Goal: Task Accomplishment & Management: Complete application form

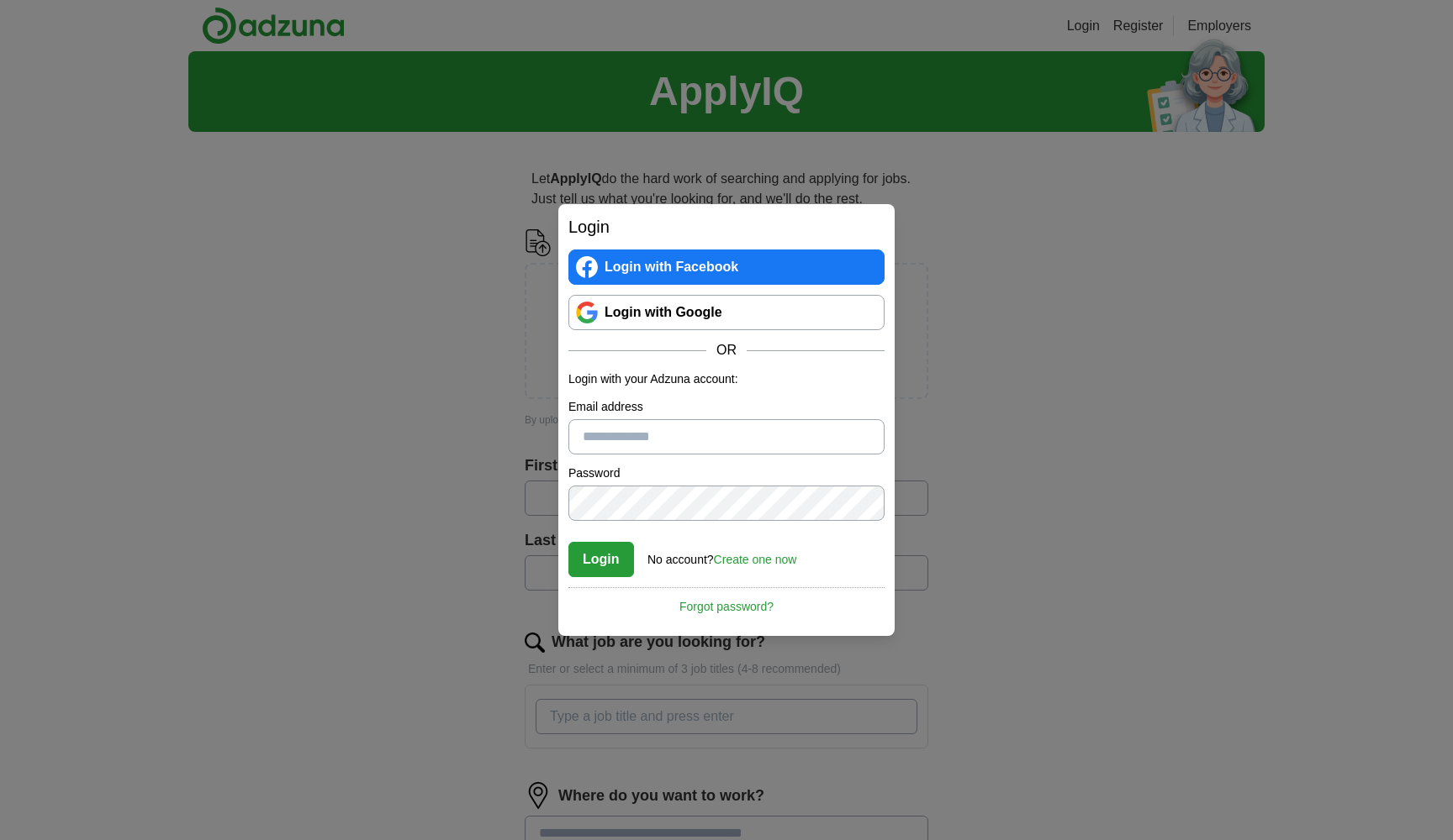
click at [594, 309] on link "Login with Google" at bounding box center [726, 313] width 316 height 36
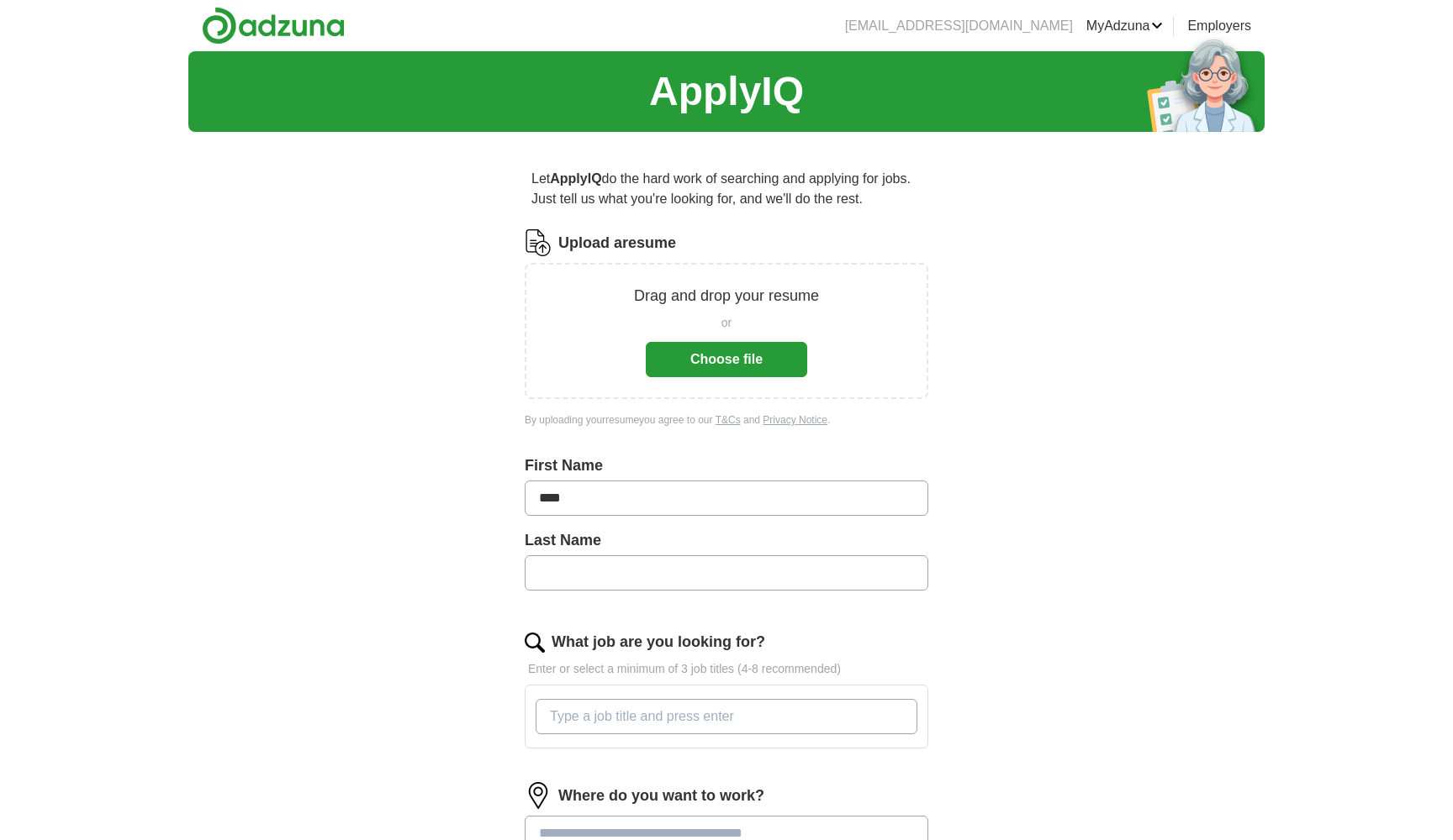
type input "****"
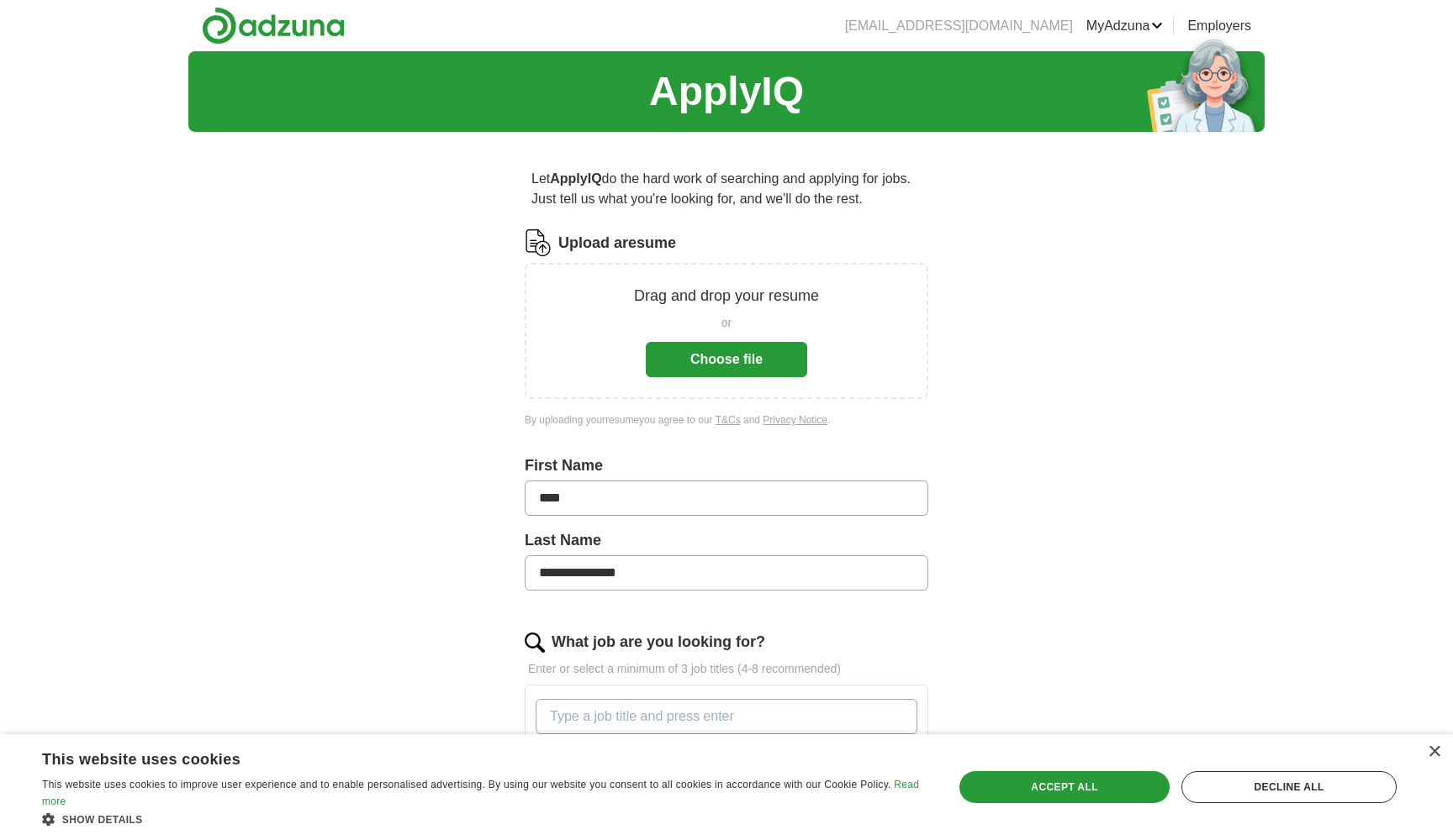
type input "**********"
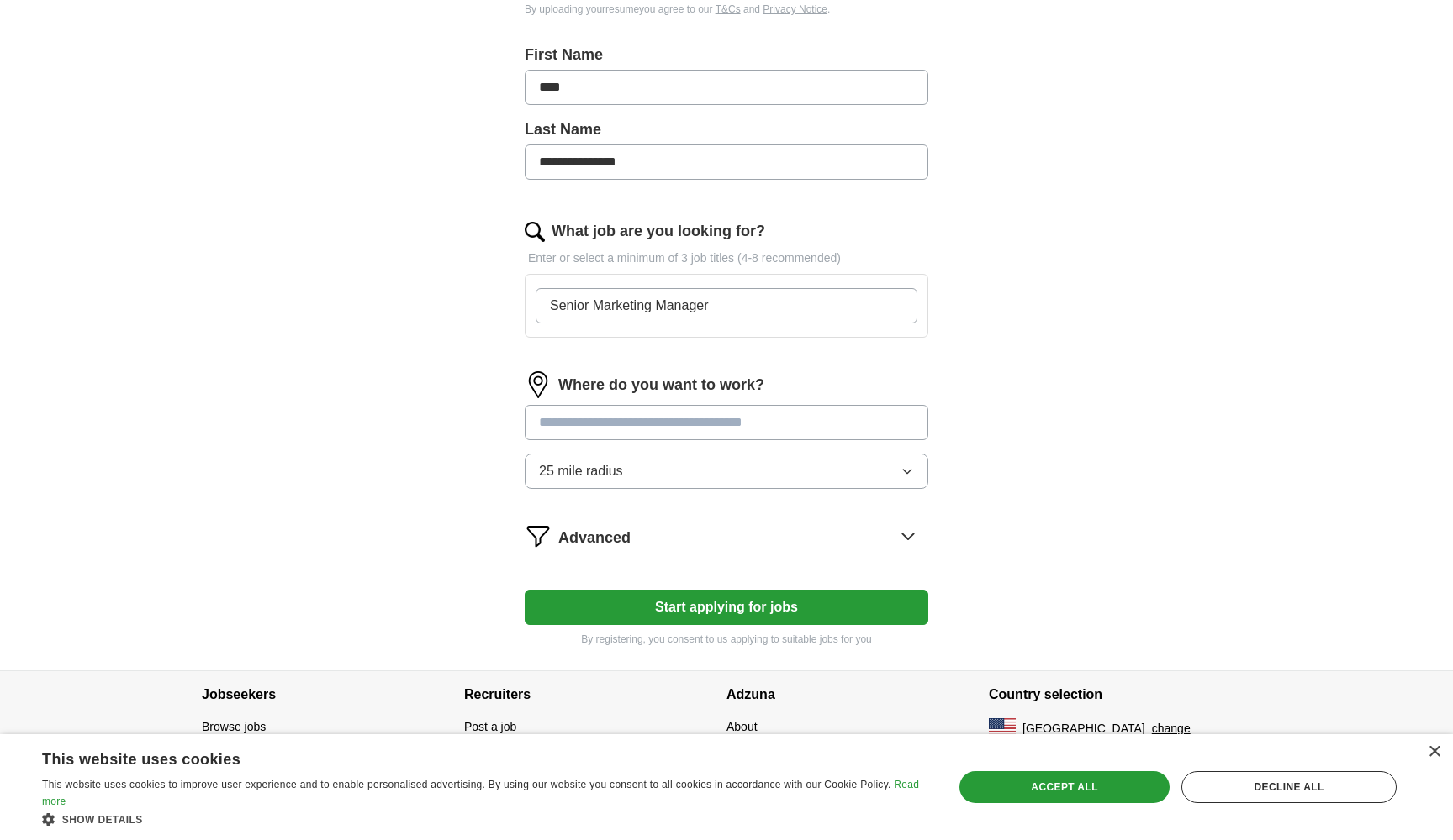
scroll to position [411, 0]
click at [657, 421] on div "Where do you want to work? 25 mile radius" at bounding box center [726, 437] width 403 height 131
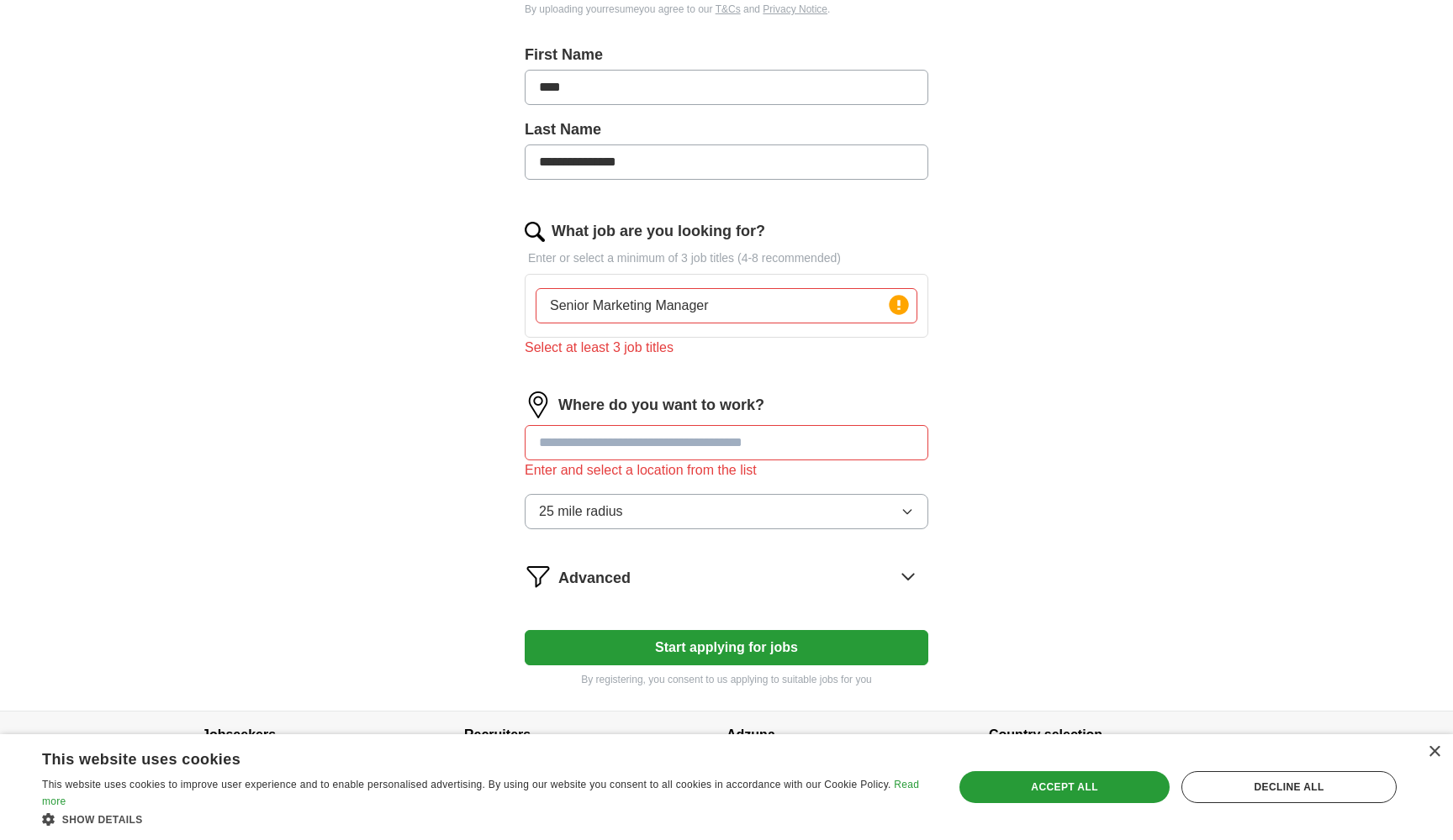
click at [730, 314] on input "Senior Marketing Manager" at bounding box center [726, 306] width 381 height 36
type input "Senior Marketing Manager, Program Manager, Marketing Manager"
click at [615, 431] on input "text" at bounding box center [726, 443] width 403 height 36
type input "*******"
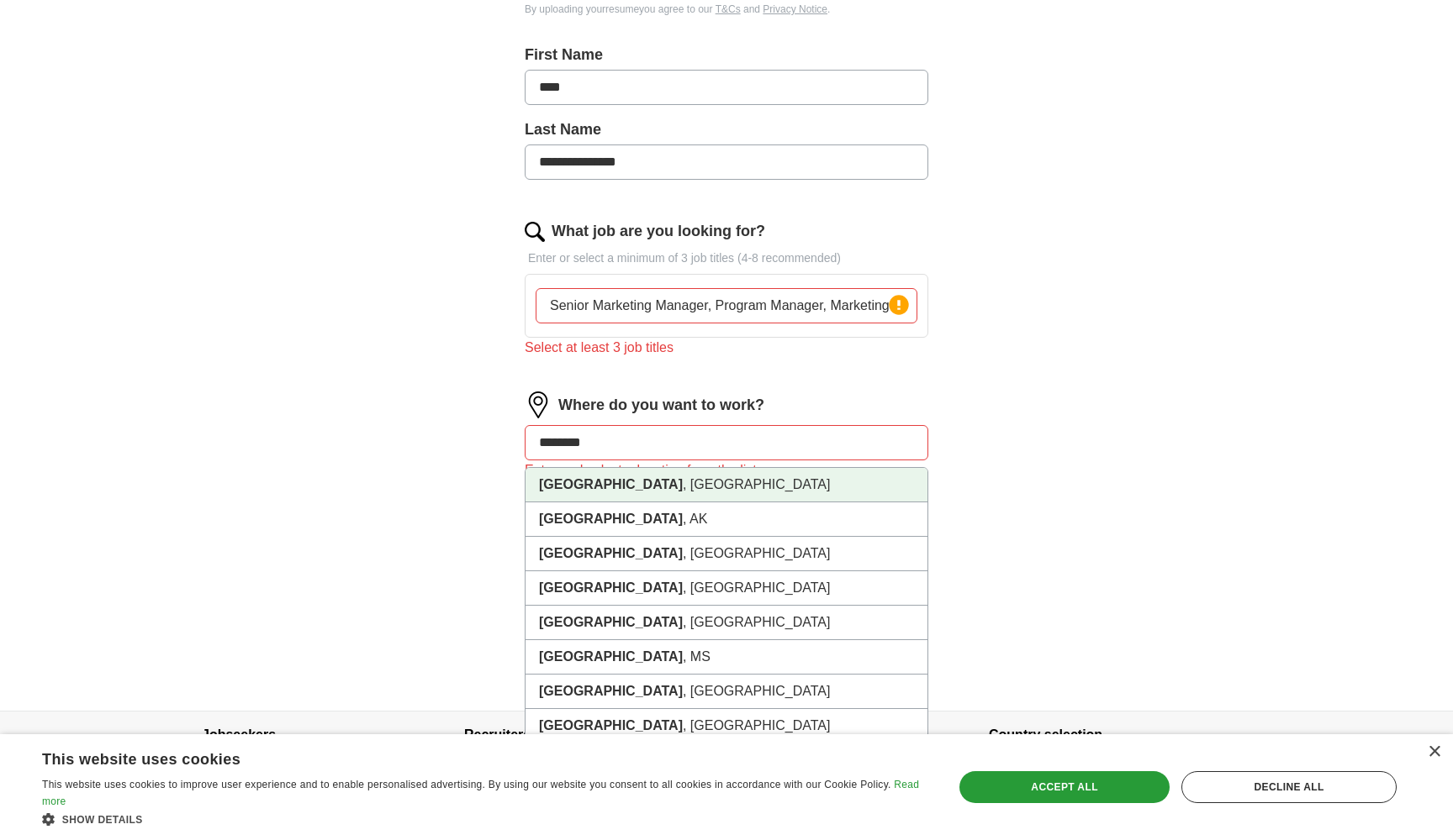
click at [586, 495] on li "Houston , TX" at bounding box center [726, 485] width 402 height 35
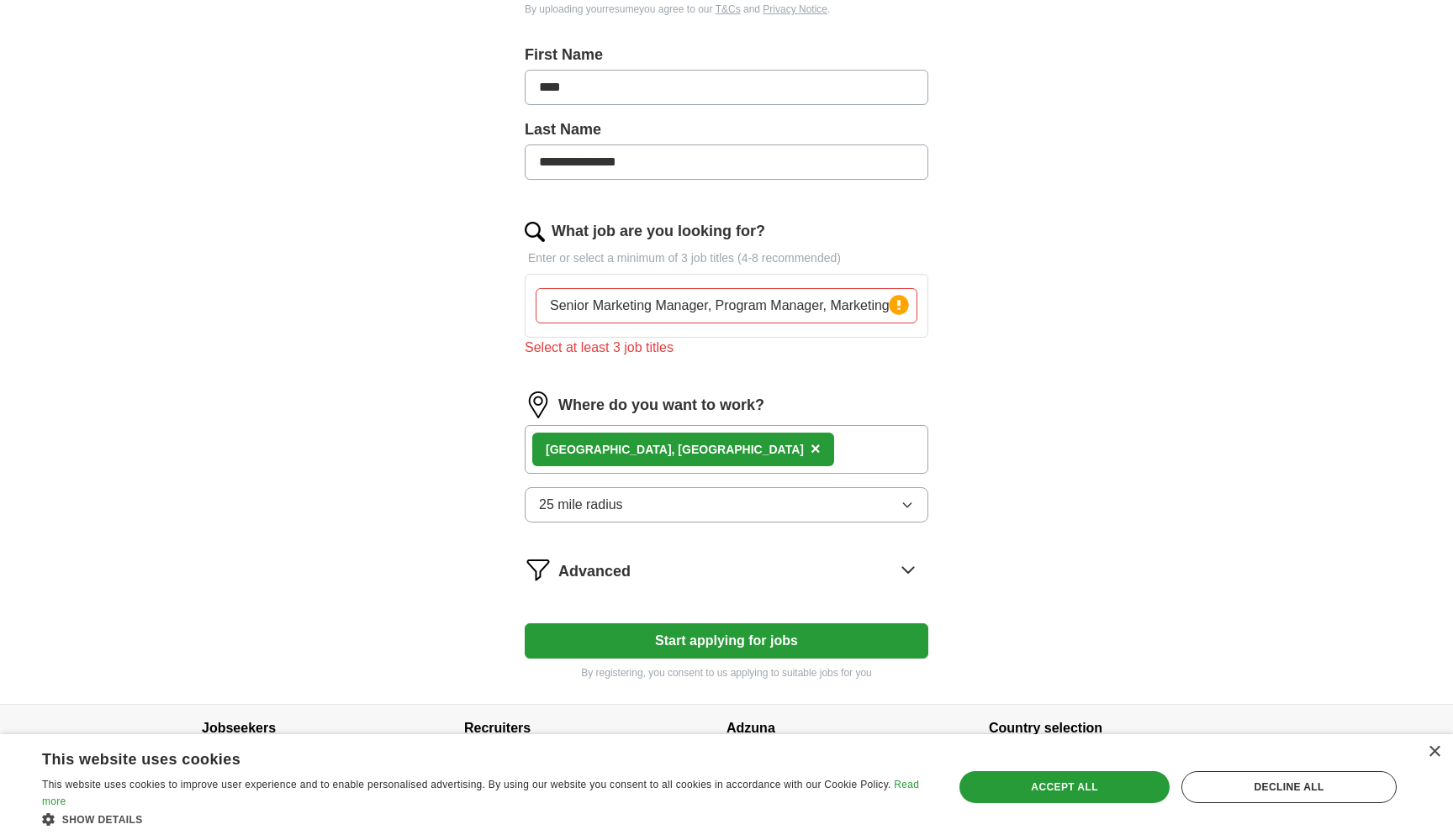
click at [586, 509] on span "25 mile radius" at bounding box center [581, 505] width 84 height 20
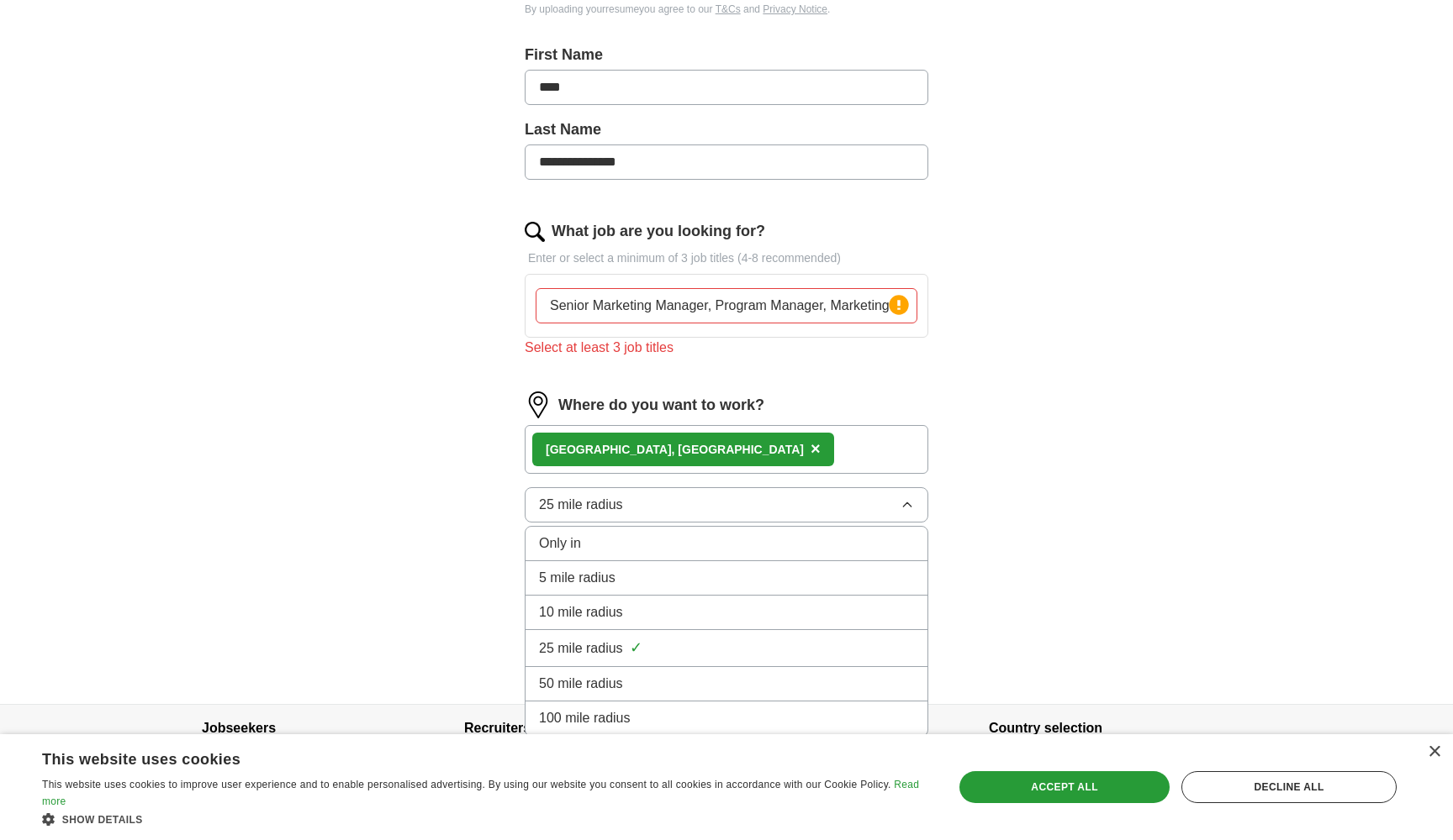
click at [604, 674] on span "50 mile radius" at bounding box center [581, 684] width 84 height 20
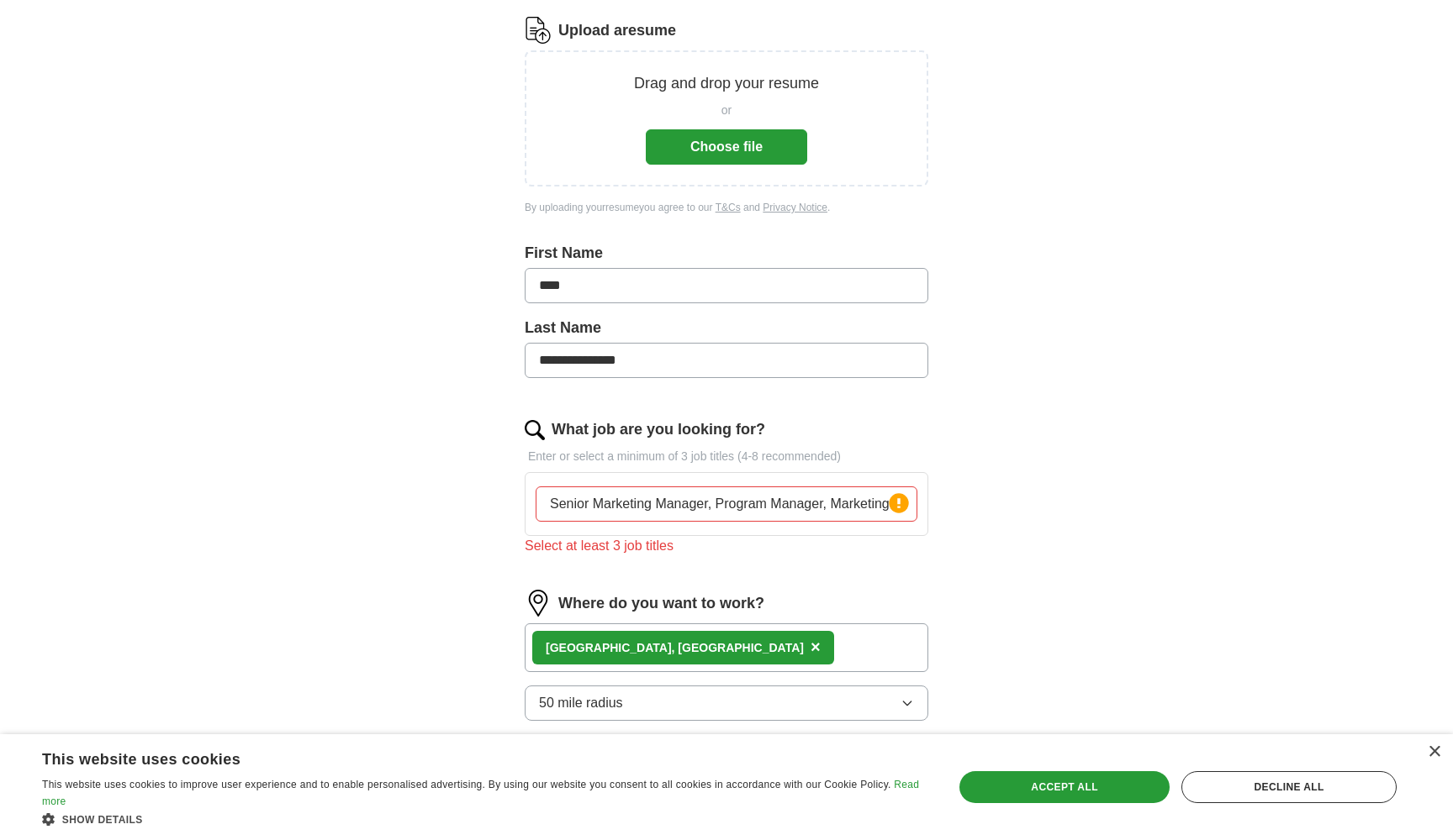
scroll to position [223, 0]
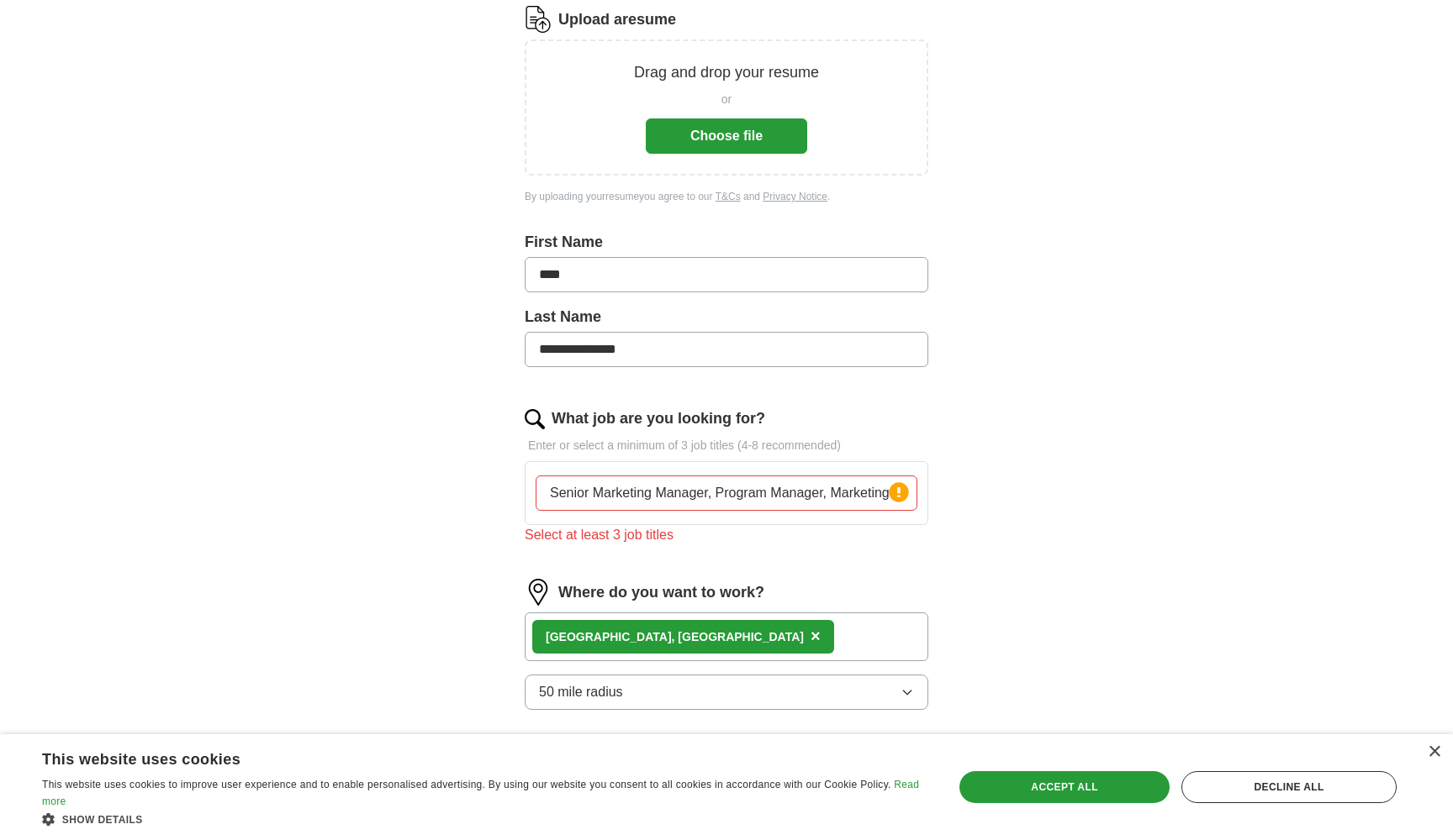
click at [709, 138] on button "Choose file" at bounding box center [726, 136] width 162 height 36
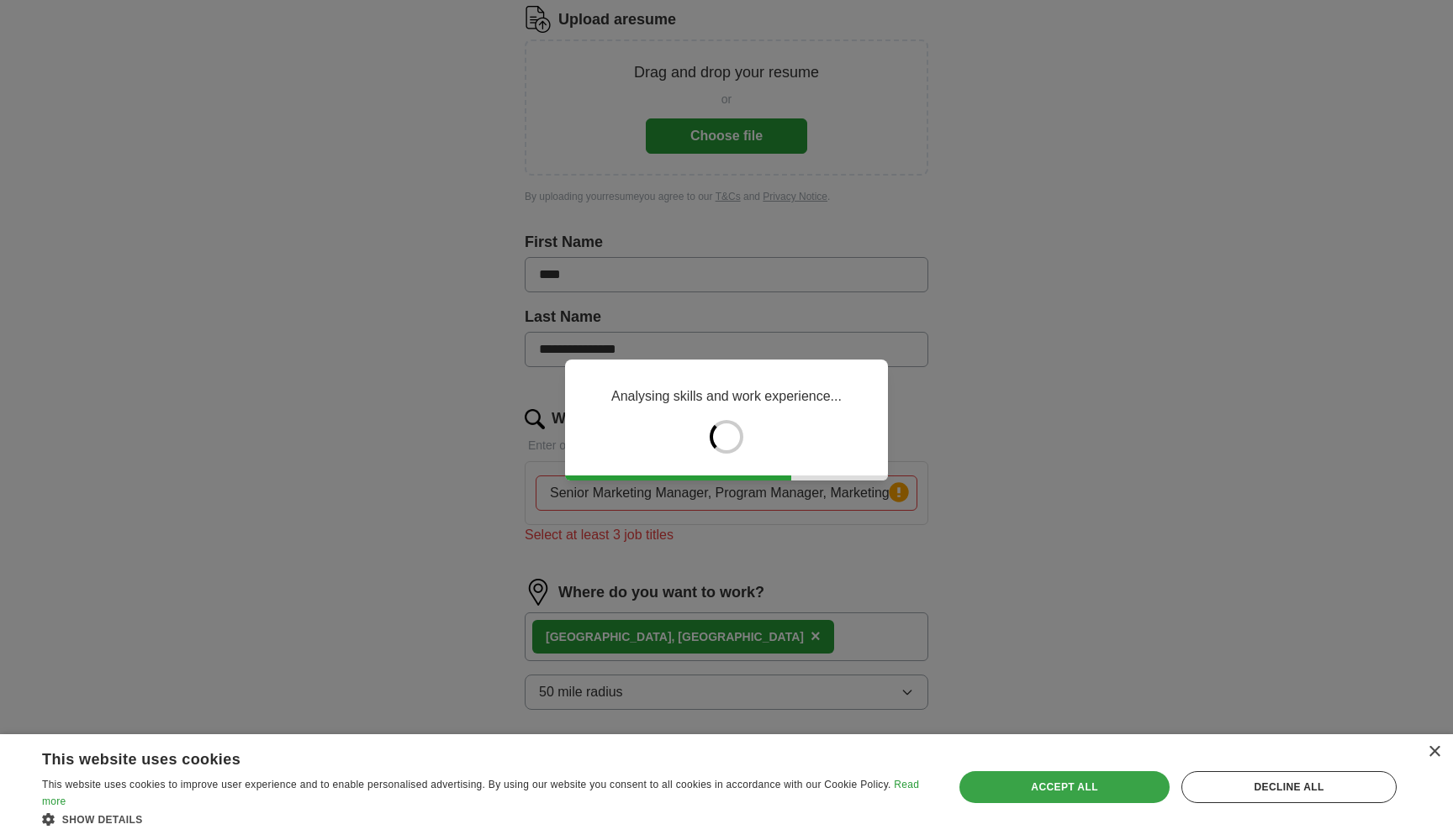
click at [1042, 789] on div "Accept all" at bounding box center [1065, 787] width 211 height 32
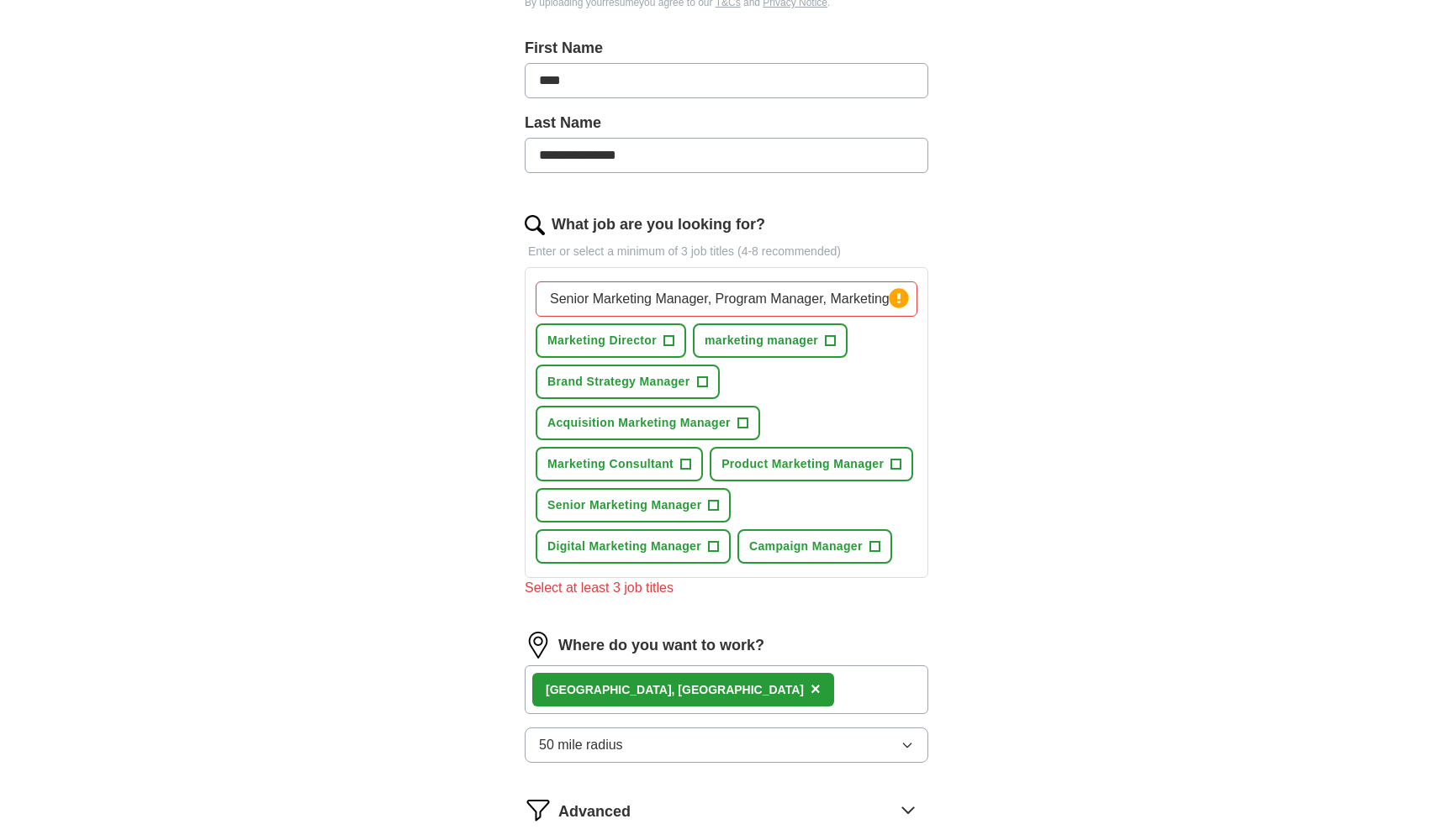
scroll to position [350, 0]
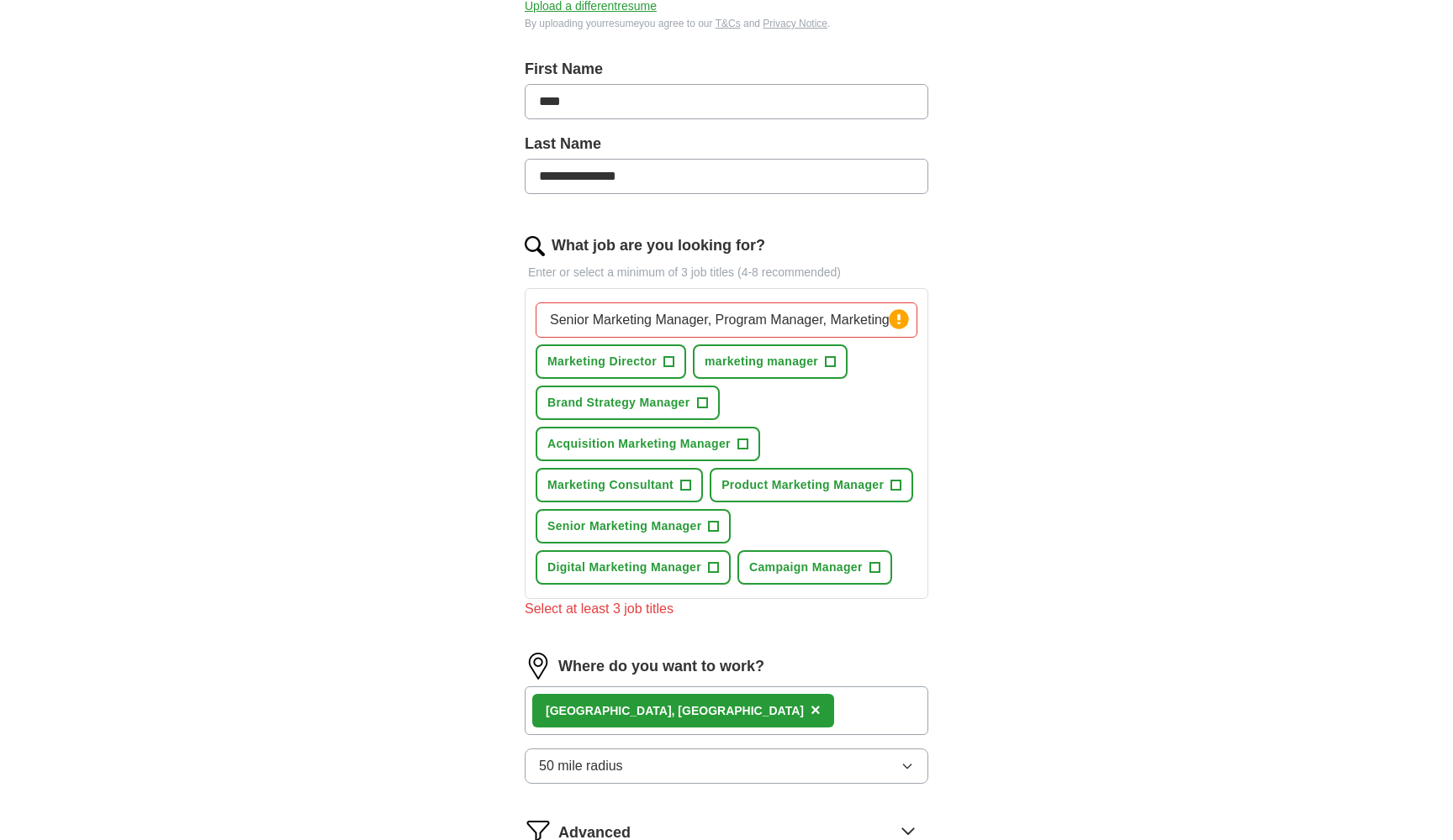
click at [833, 355] on span "+" at bounding box center [830, 362] width 10 height 14
click at [897, 479] on span "+" at bounding box center [896, 486] width 10 height 14
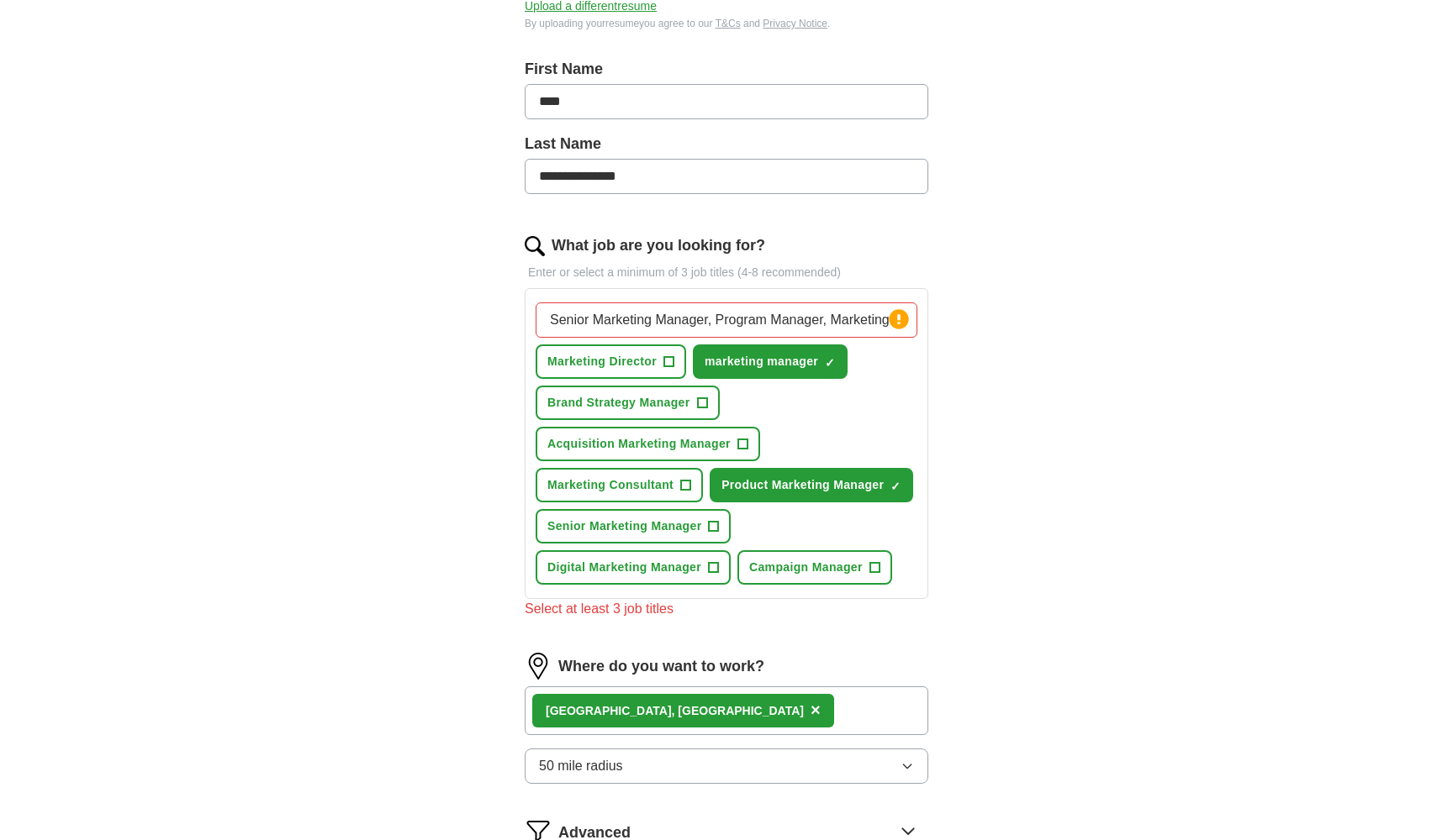
click at [713, 389] on button "Brand Strategy Manager +" at bounding box center [627, 403] width 184 height 35
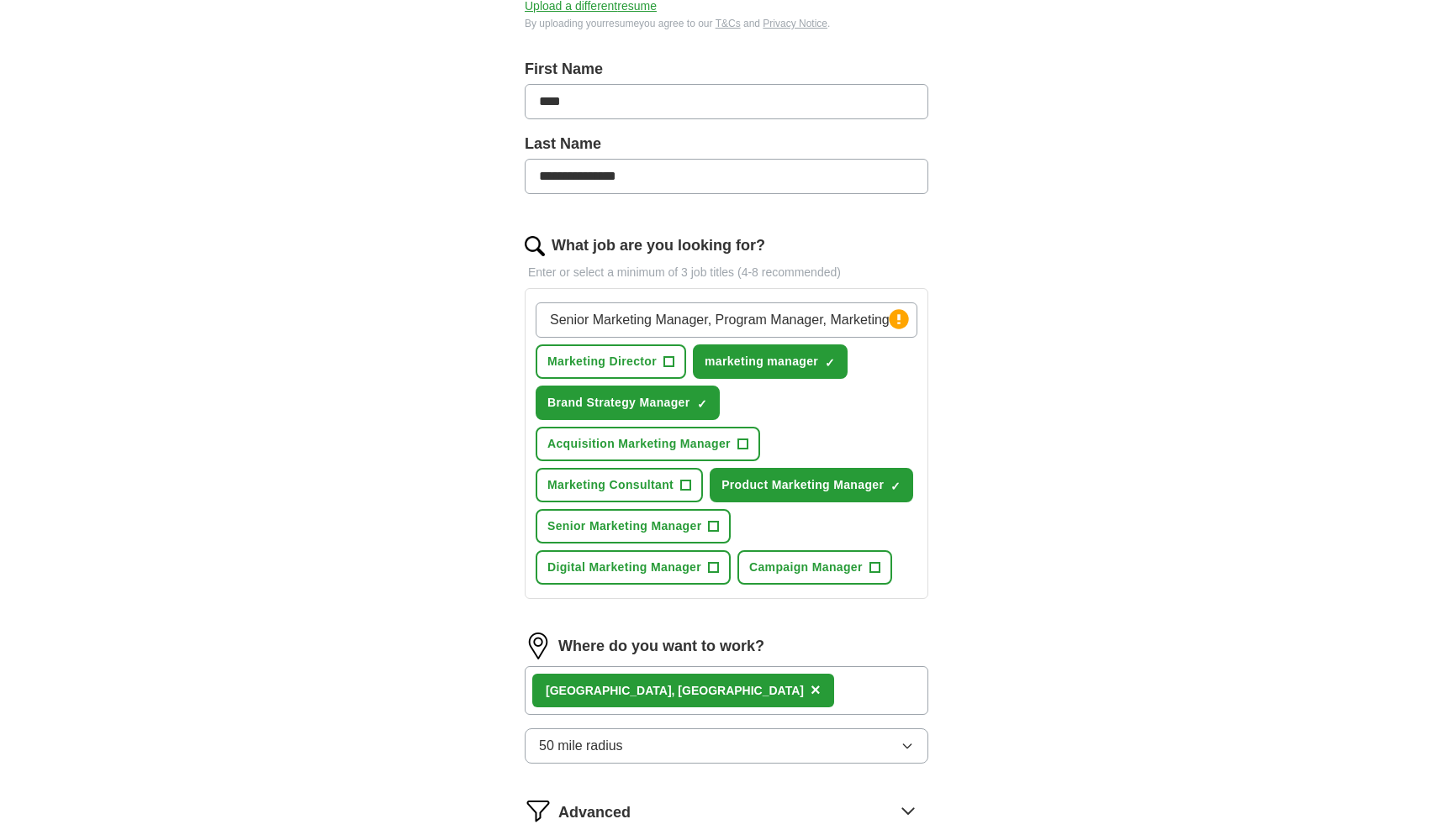
click at [742, 438] on span "+" at bounding box center [742, 445] width 10 height 14
click at [687, 479] on span "+" at bounding box center [686, 486] width 10 height 14
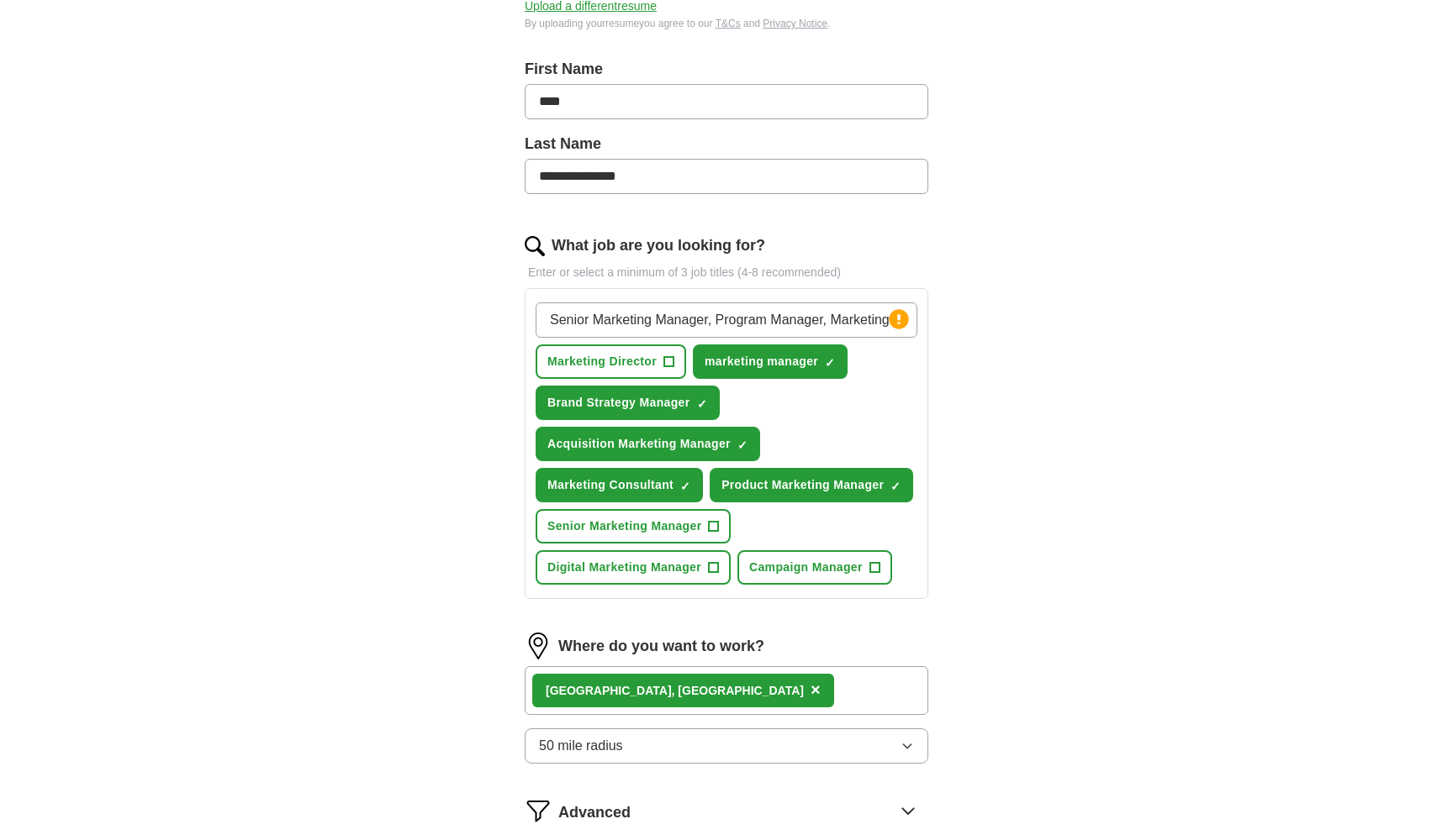
click at [715, 520] on span "+" at bounding box center [714, 527] width 10 height 14
click at [875, 561] on span "+" at bounding box center [874, 568] width 10 height 14
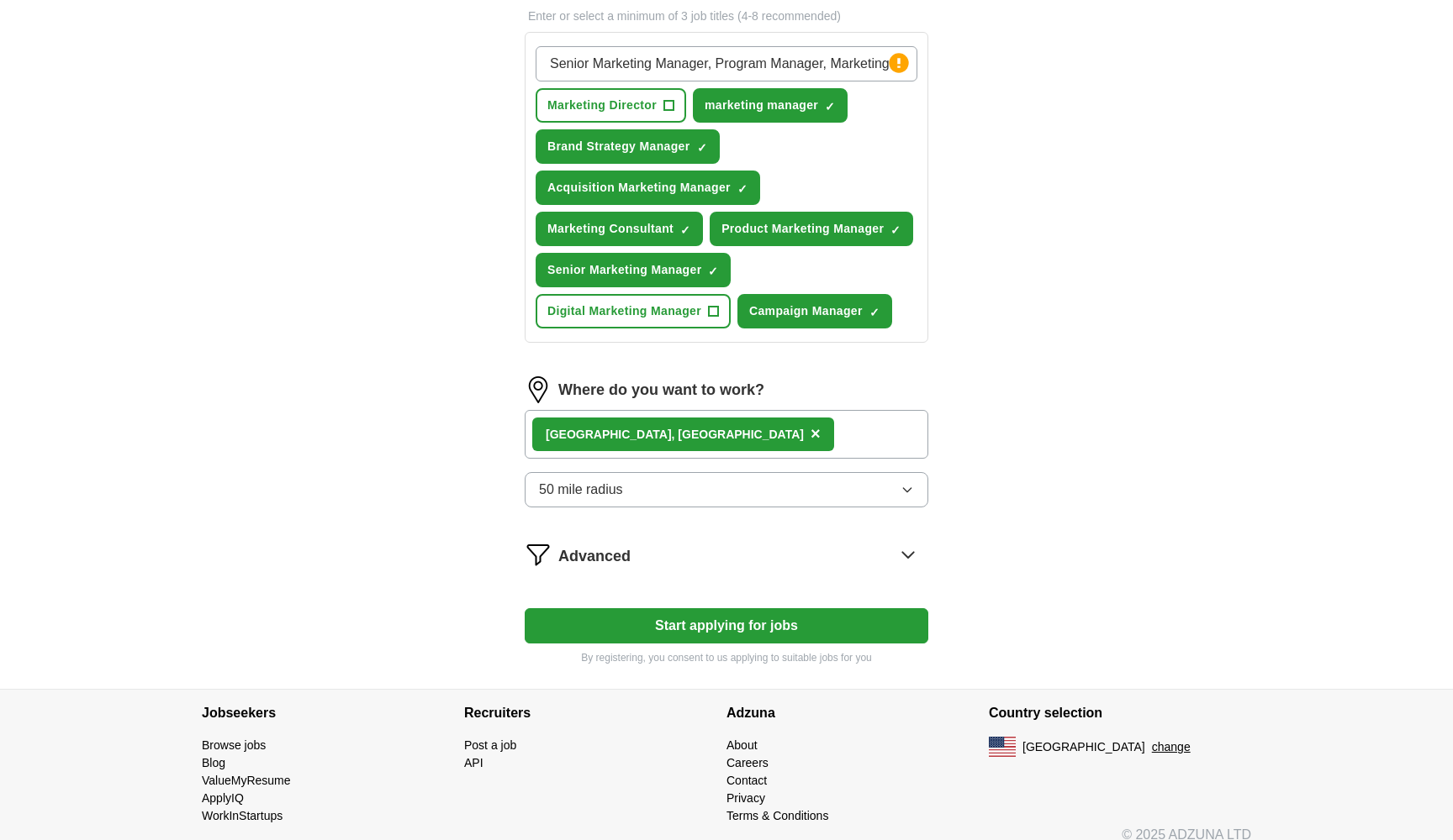
scroll to position [605, 0]
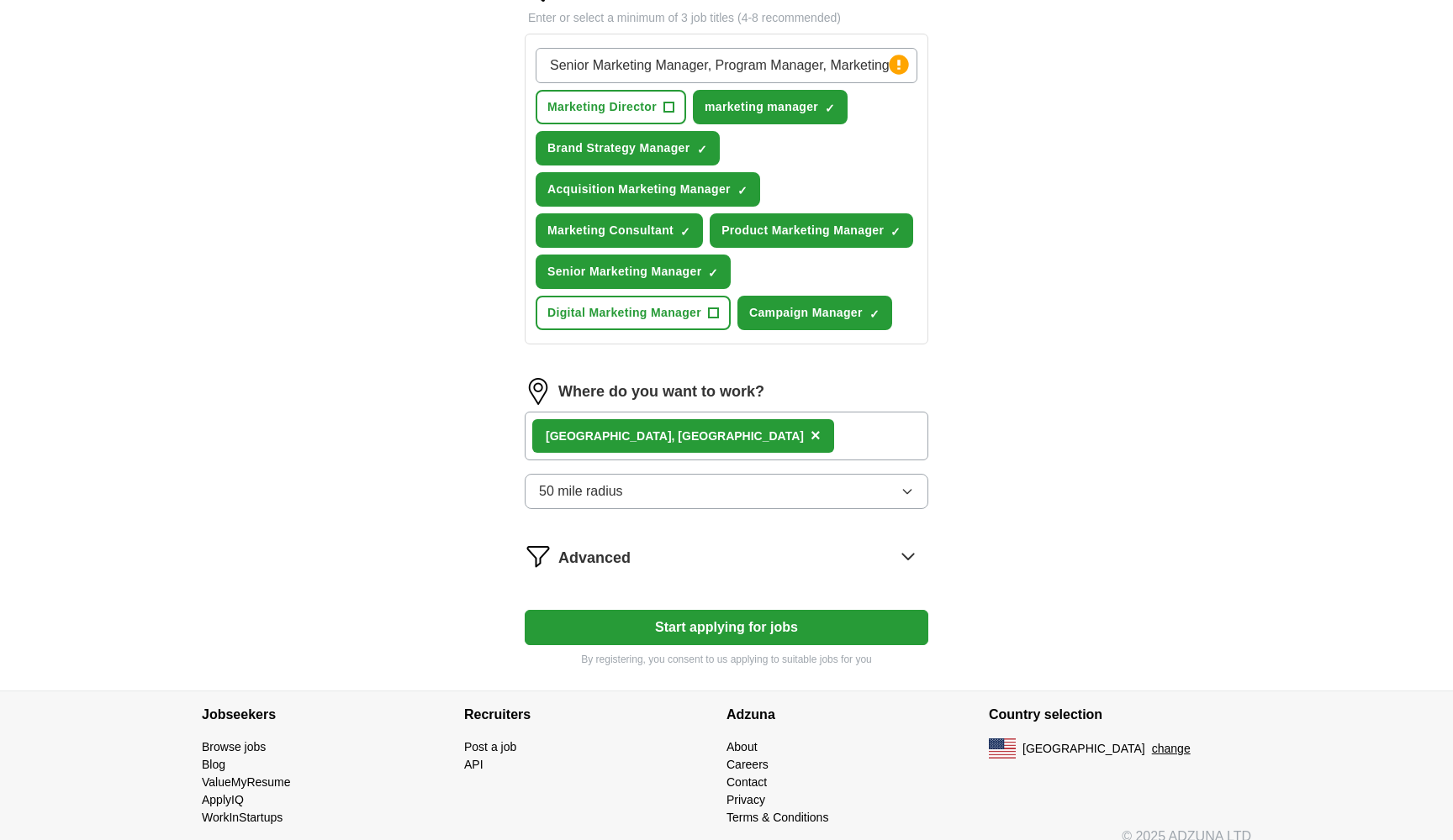
click at [720, 611] on button "Start applying for jobs" at bounding box center [726, 629] width 403 height 36
select select "**"
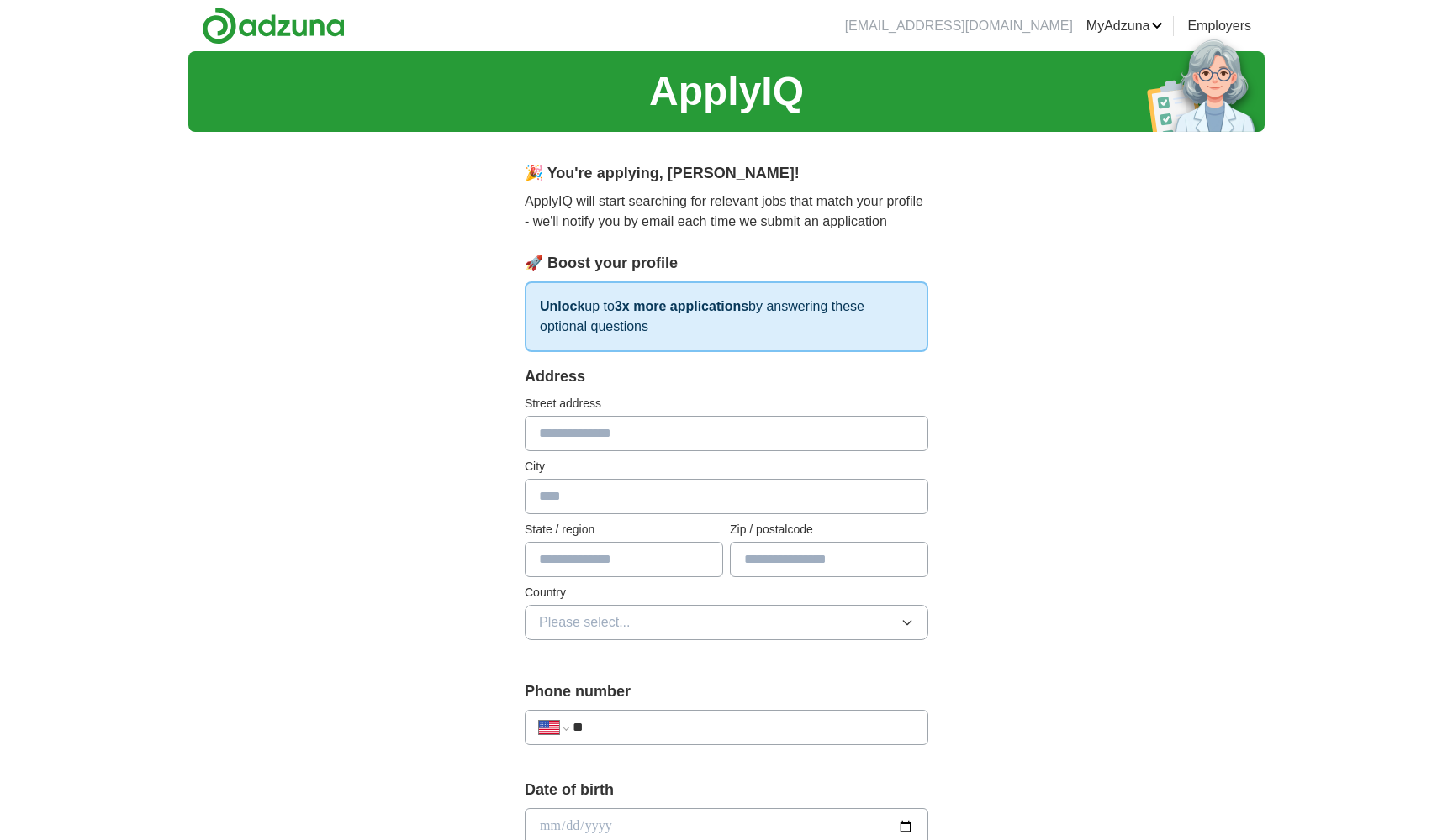
scroll to position [0, 0]
click at [649, 304] on strong "3x more applications" at bounding box center [681, 306] width 134 height 14
type input "********"
type input "**"
type input "*****"
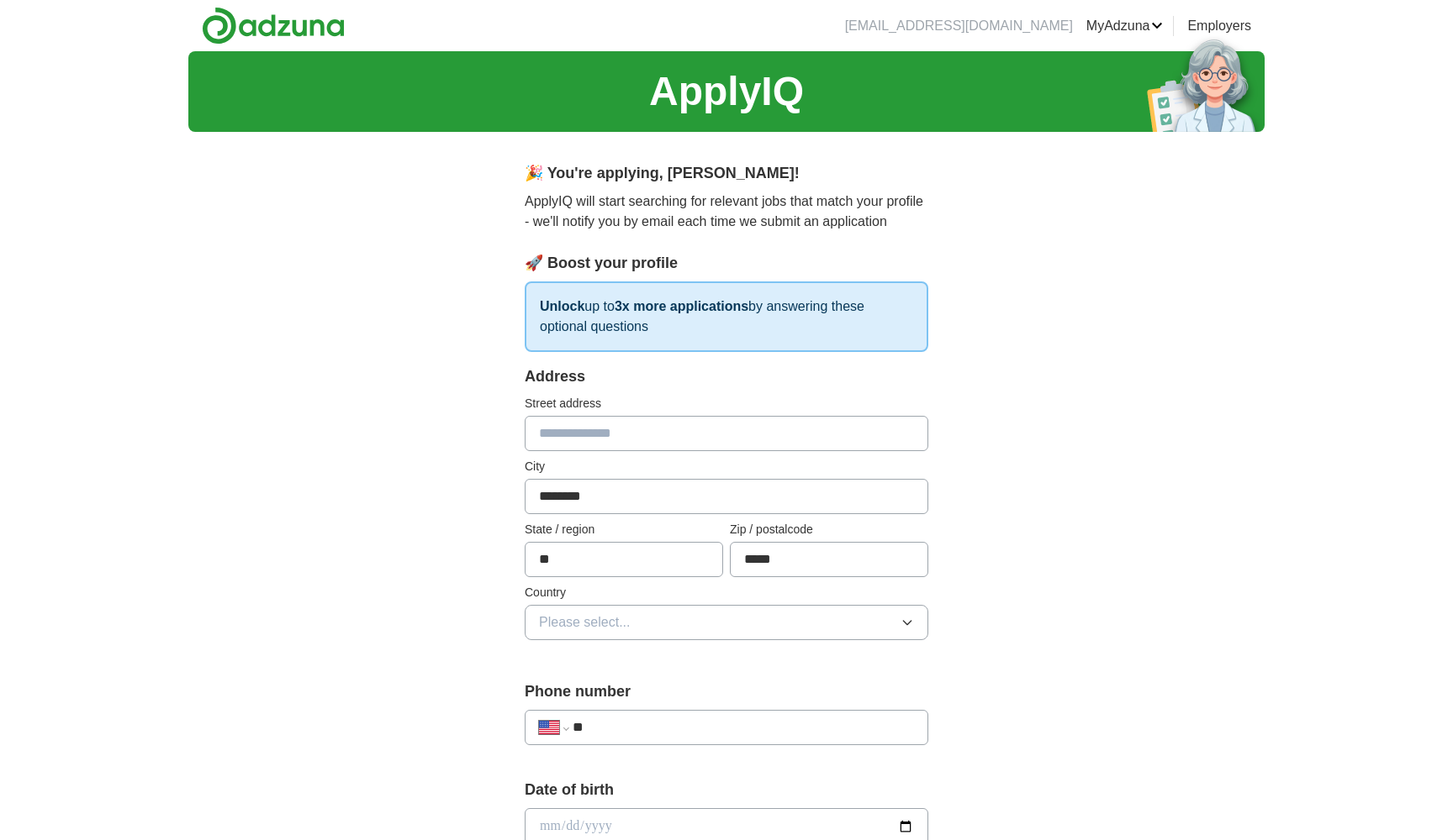
click at [658, 612] on button "Please select..." at bounding box center [726, 623] width 403 height 36
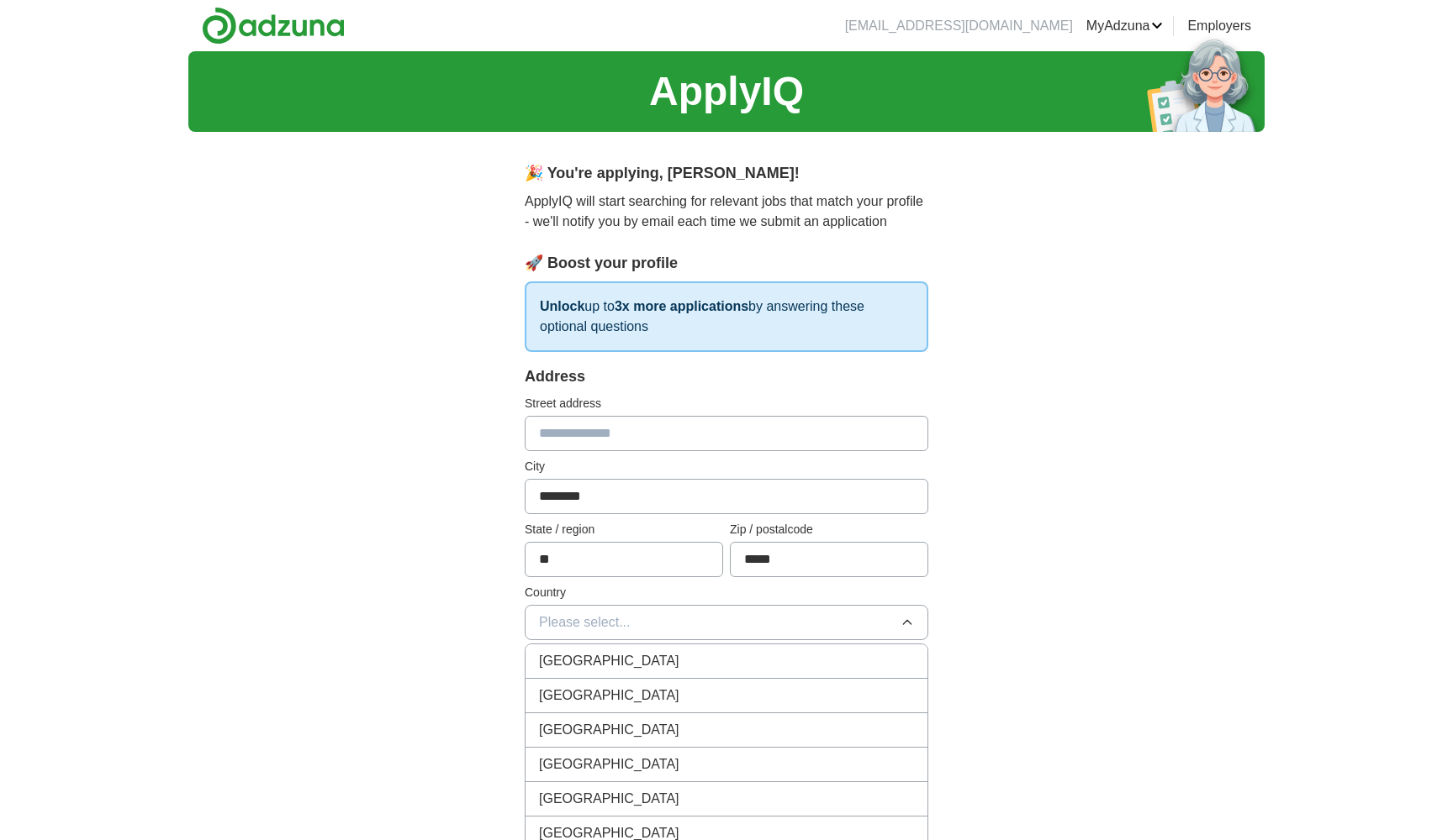
click at [656, 692] on div "United States" at bounding box center [727, 696] width 375 height 20
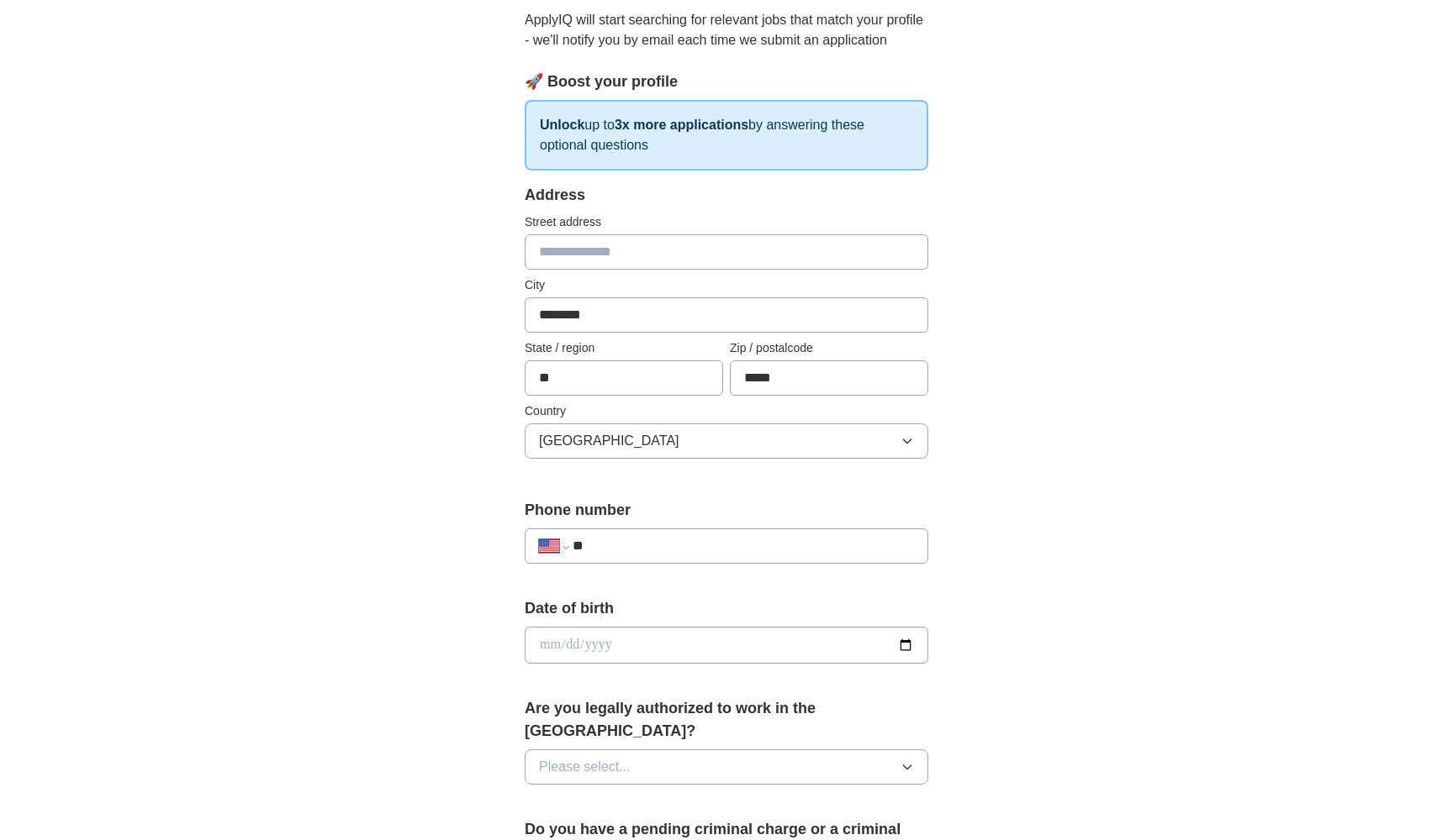
scroll to position [212, 0]
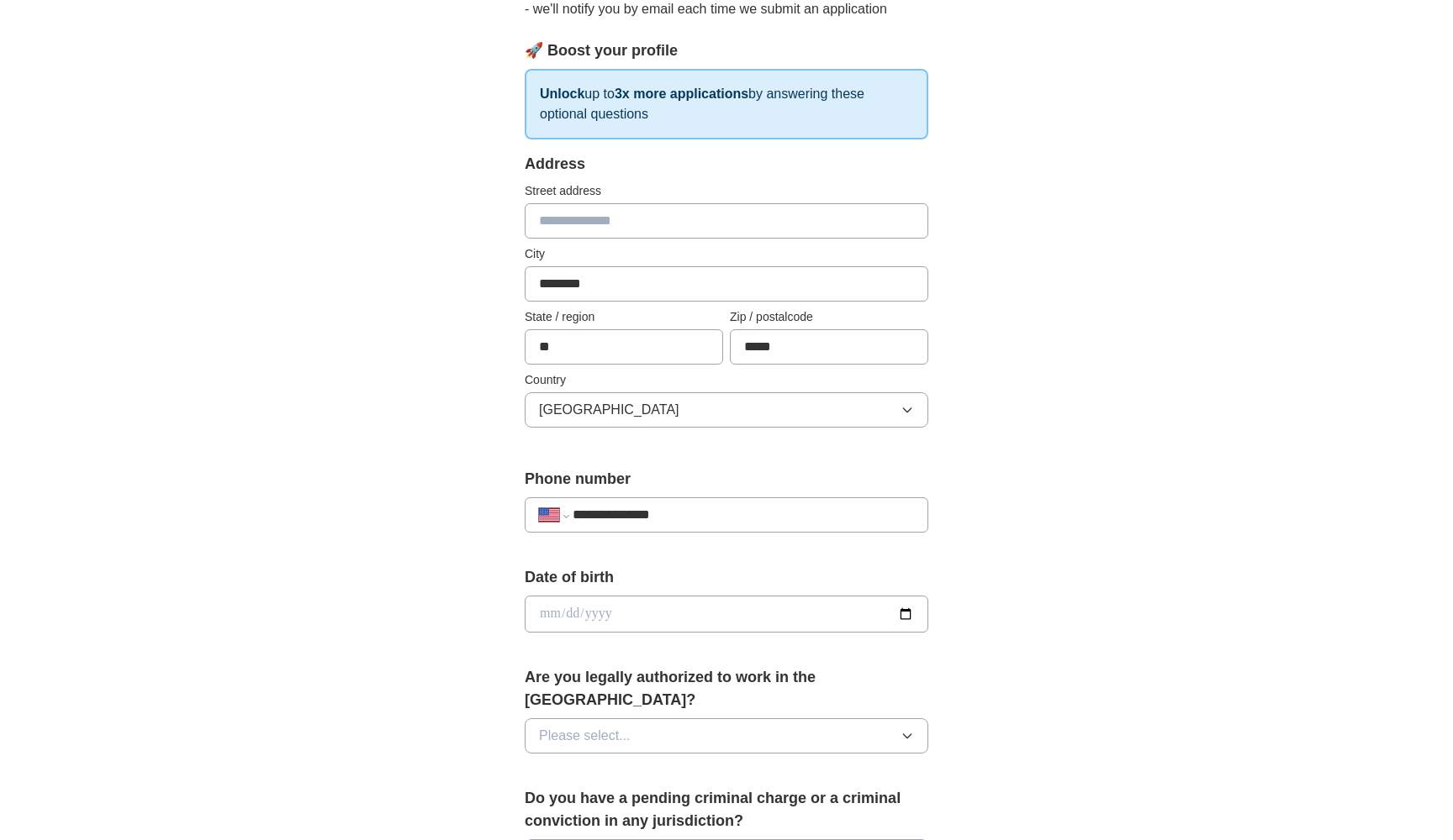
type input "**********"
click at [643, 632] on input "date" at bounding box center [726, 614] width 403 height 37
click at [566, 611] on input "date" at bounding box center [726, 614] width 403 height 37
click at [614, 612] on input "date" at bounding box center [726, 614] width 403 height 37
click at [605, 616] on input "date" at bounding box center [726, 614] width 403 height 37
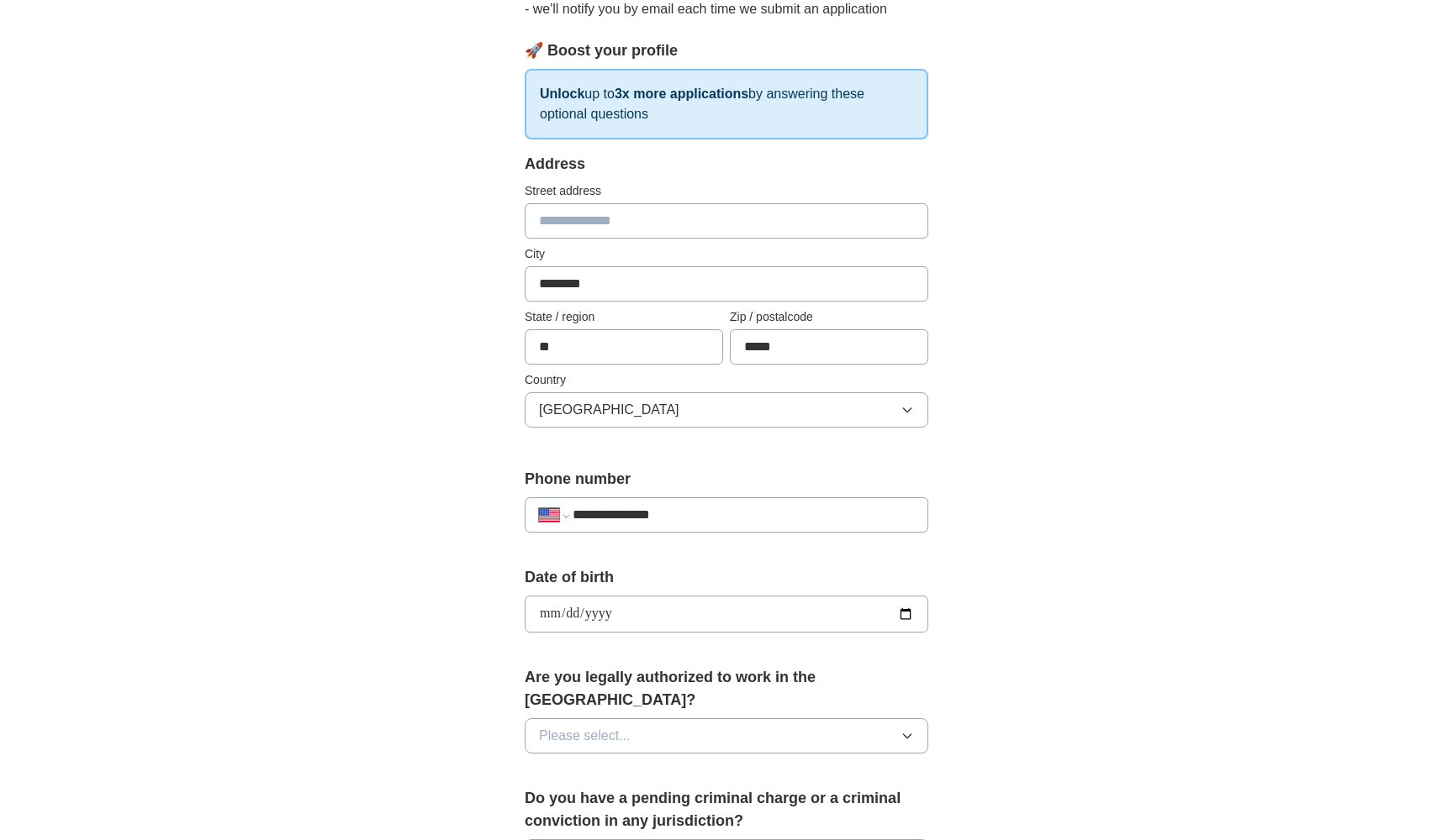
type input "**********"
click at [715, 586] on label "Date of birth" at bounding box center [726, 578] width 403 height 23
click at [713, 743] on div "Are you legally authorized to work in the US? Please select..." at bounding box center [726, 717] width 403 height 101
click at [713, 734] on div "Are you legally authorized to work in the US? Please select..." at bounding box center [726, 717] width 403 height 101
click at [730, 734] on div "Are you legally authorized to work in the US? Please select..." at bounding box center [726, 717] width 403 height 101
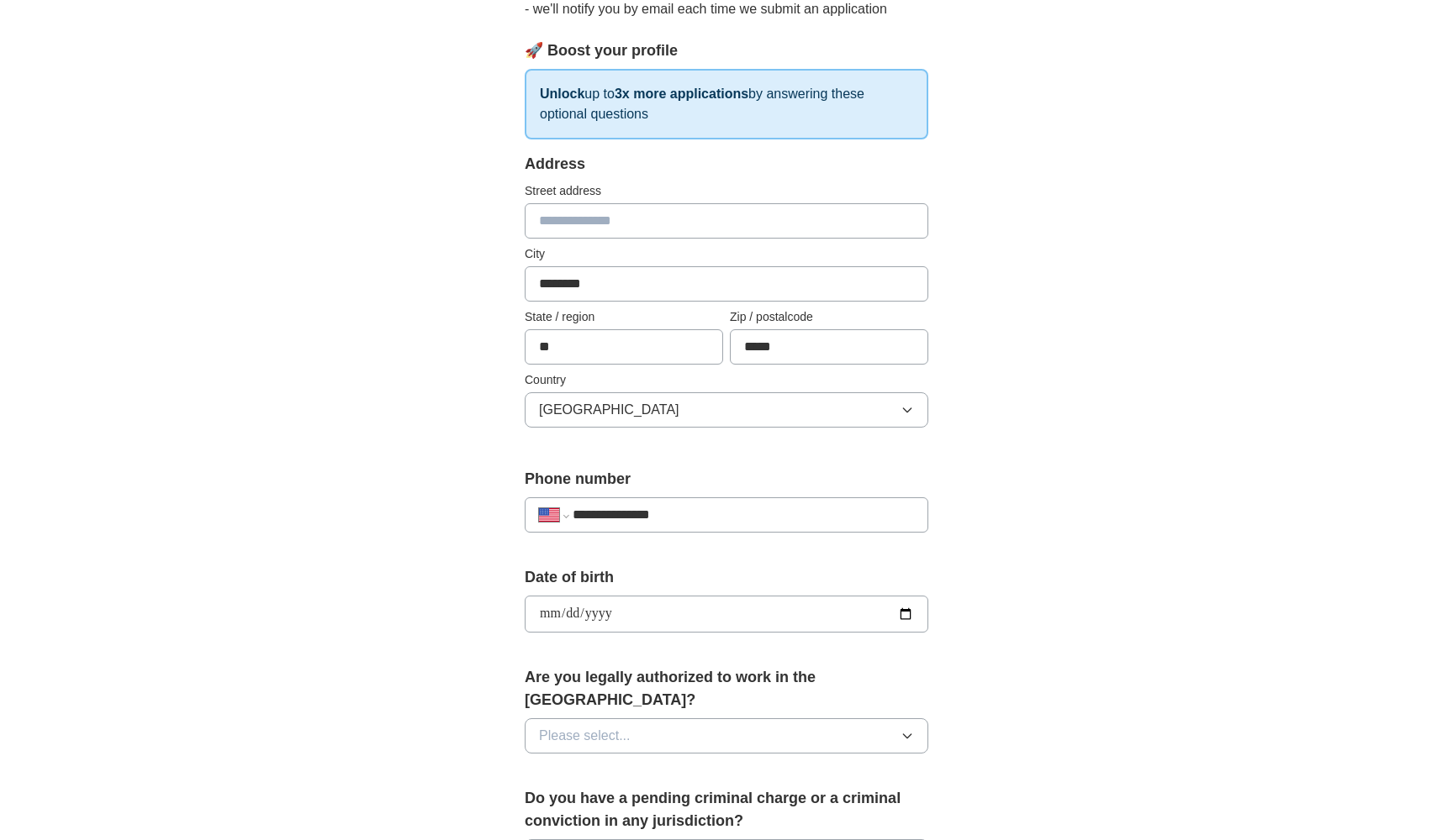
click at [730, 726] on button "Please select..." at bounding box center [726, 737] width 403 height 36
click at [675, 765] on div "Yes" at bounding box center [727, 774] width 375 height 20
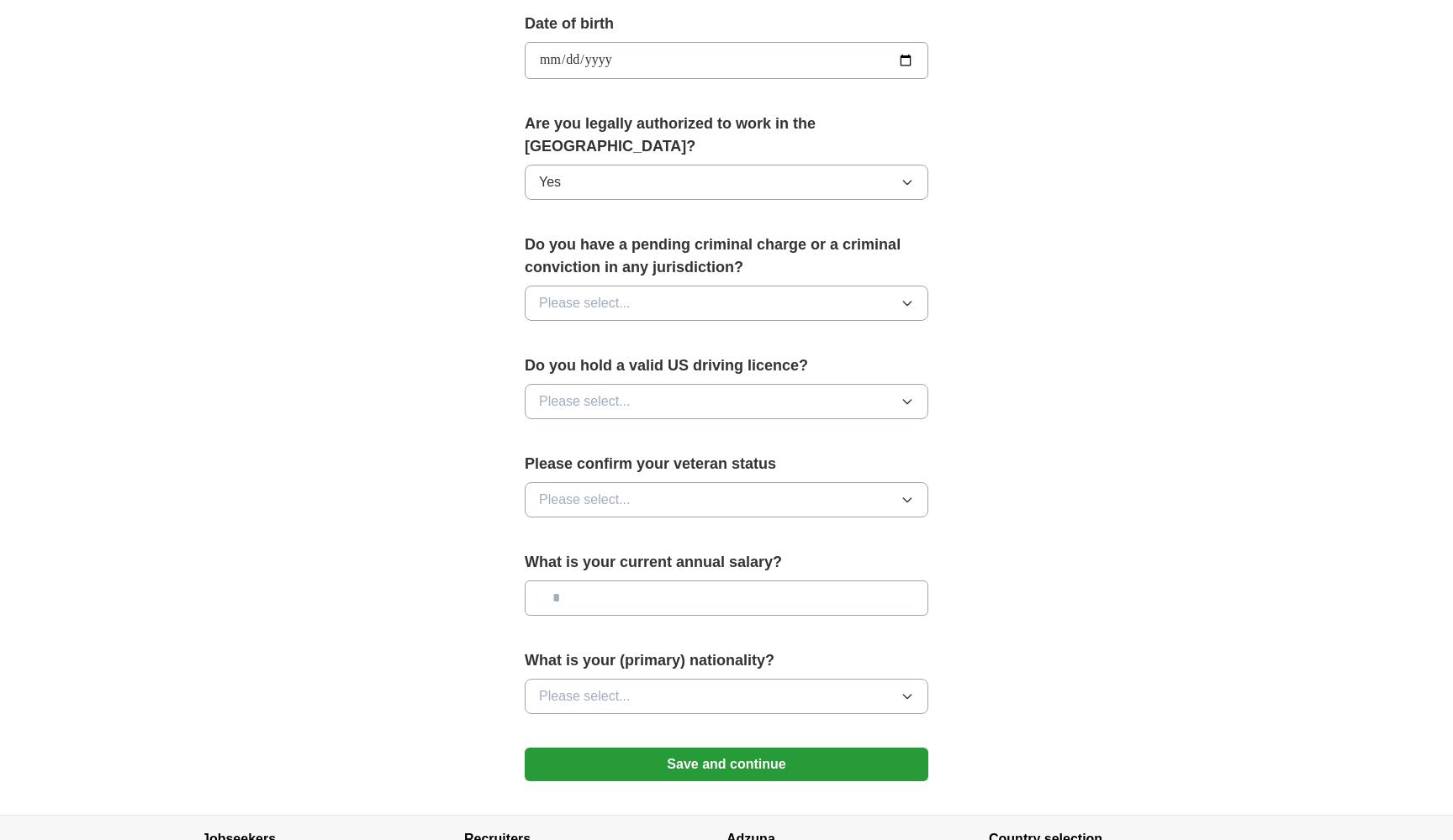
scroll to position [743, 0]
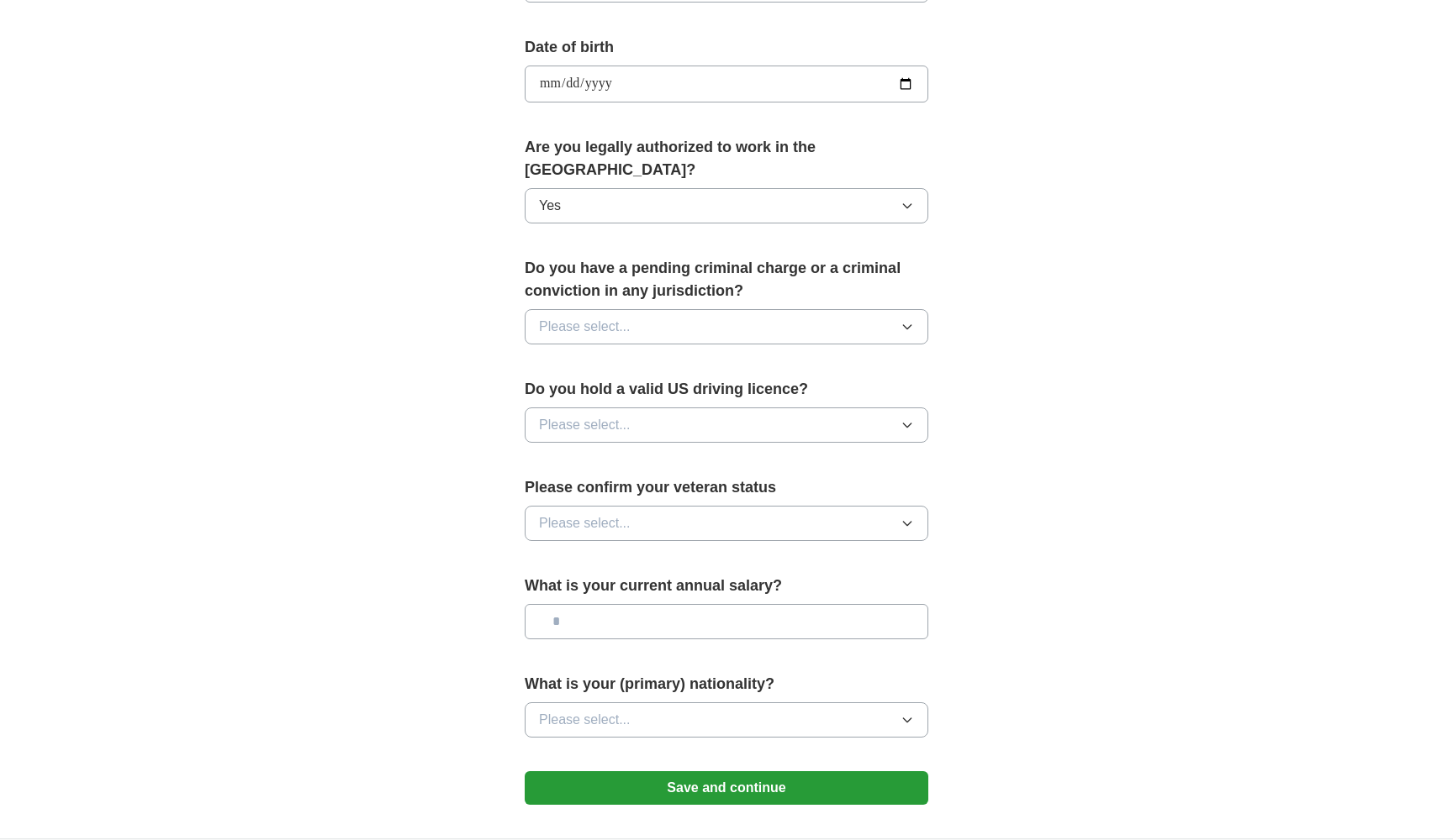
click at [858, 309] on button "Please select..." at bounding box center [726, 327] width 403 height 36
click at [828, 390] on div "No" at bounding box center [727, 400] width 375 height 20
click at [828, 408] on button "Please select..." at bounding box center [726, 426] width 403 height 36
click at [817, 447] on li "Yes" at bounding box center [726, 464] width 402 height 35
click at [804, 506] on button "Please select..." at bounding box center [726, 524] width 403 height 36
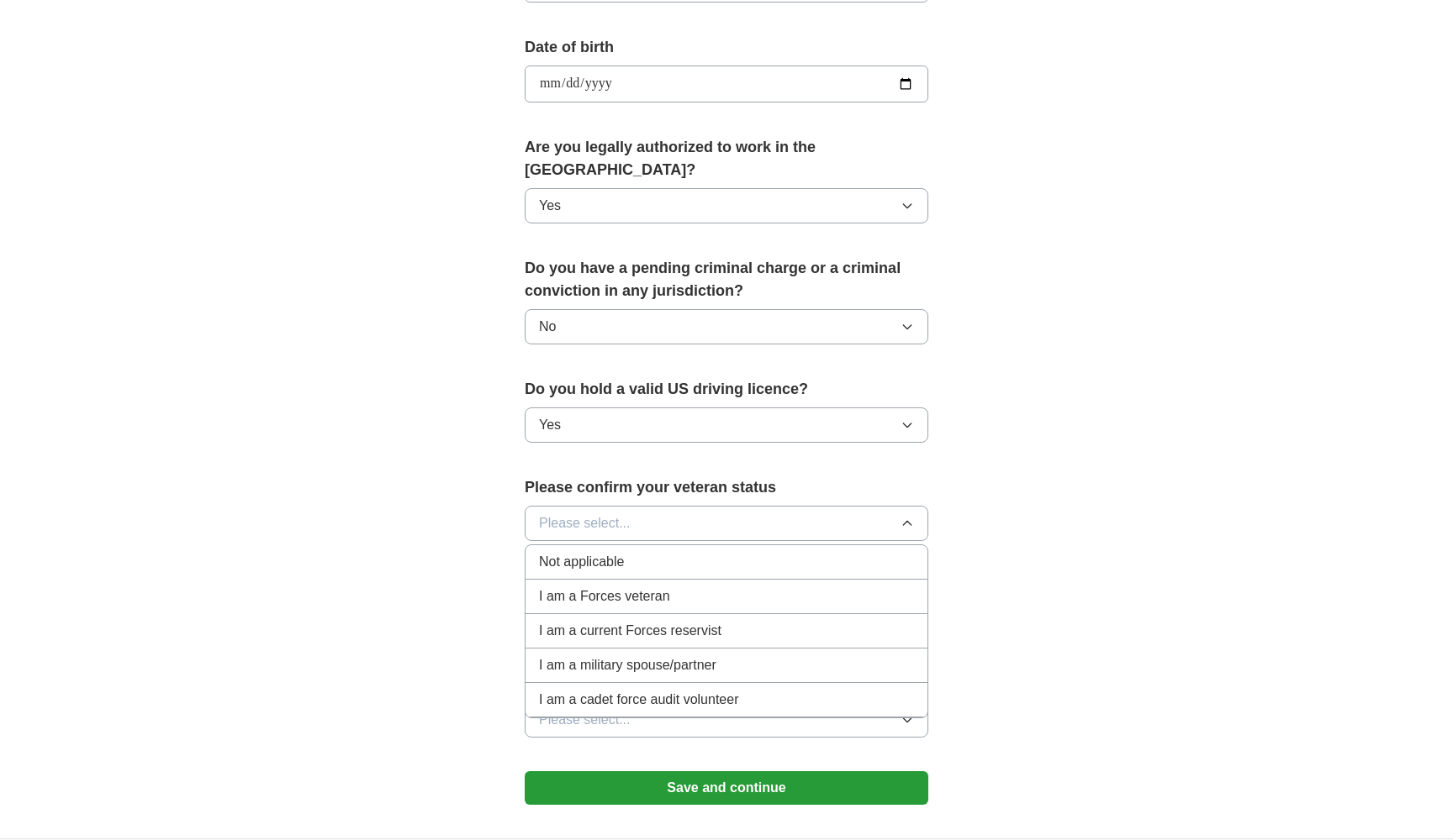
click at [787, 553] on li "Not applicable" at bounding box center [726, 562] width 402 height 35
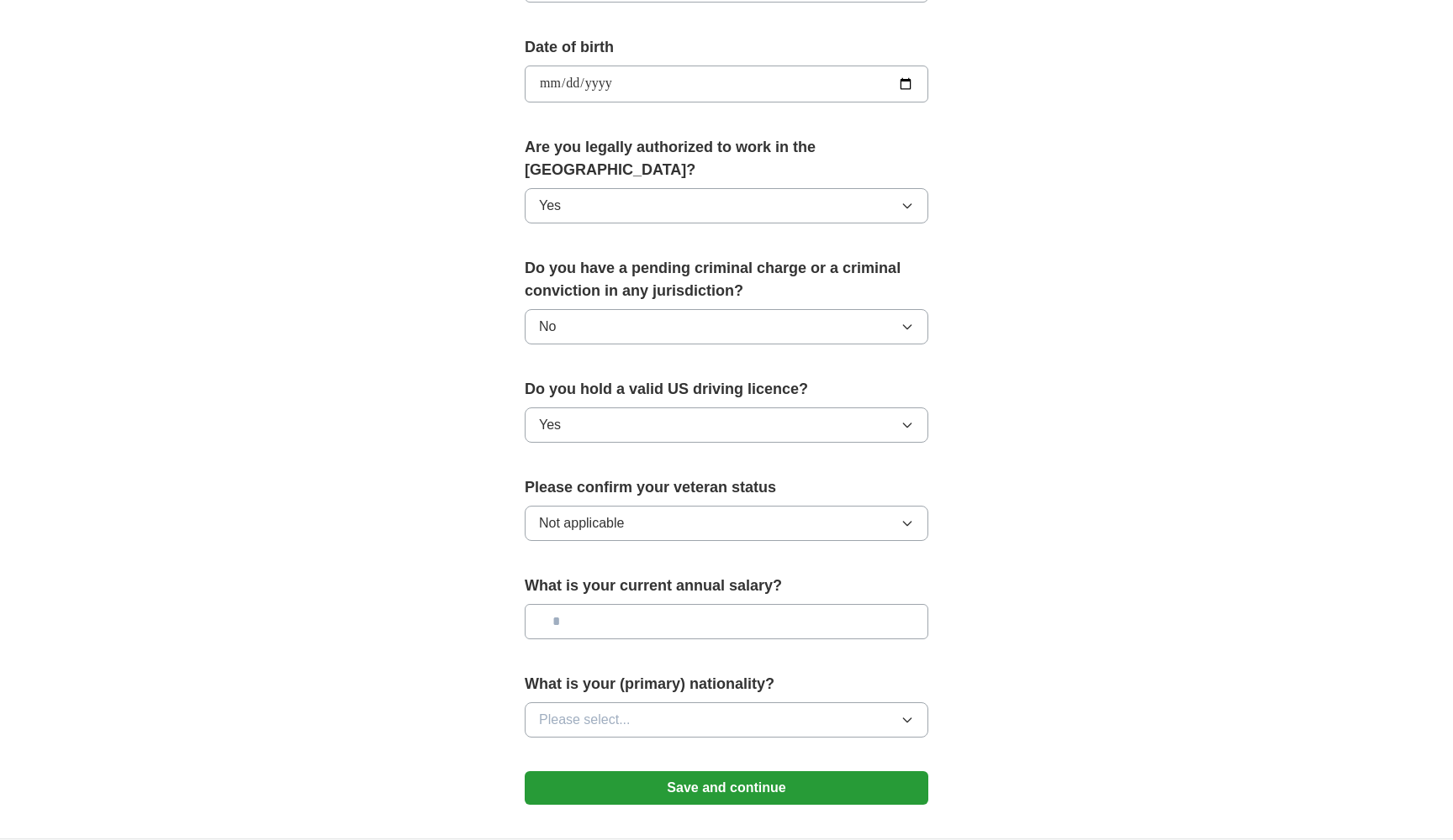
click at [789, 605] on input "text" at bounding box center [726, 623] width 403 height 36
type input "********"
click at [730, 703] on button "Please select..." at bounding box center [726, 721] width 403 height 36
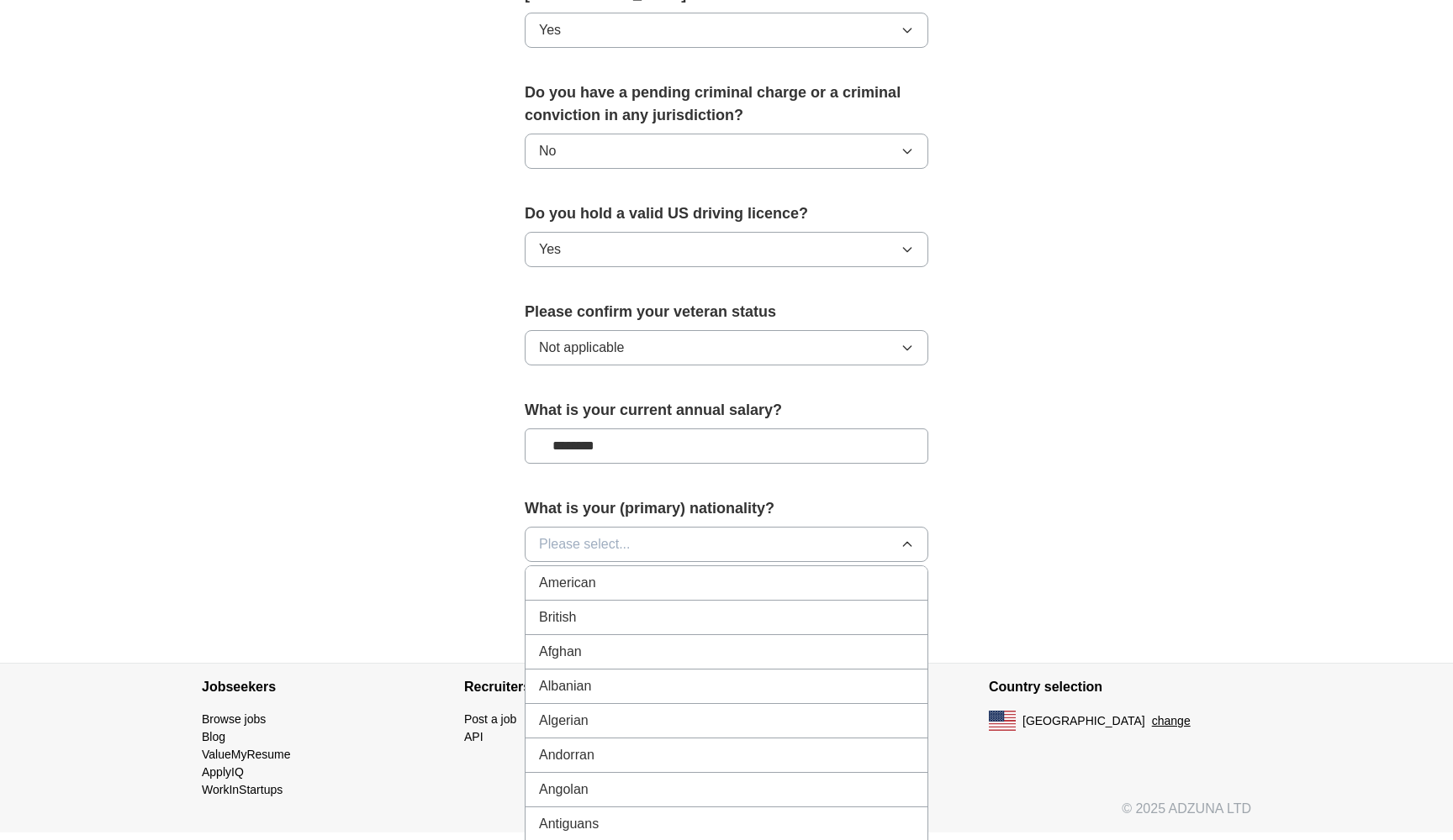
scroll to position [920, 0]
click at [676, 572] on div "American" at bounding box center [727, 582] width 375 height 20
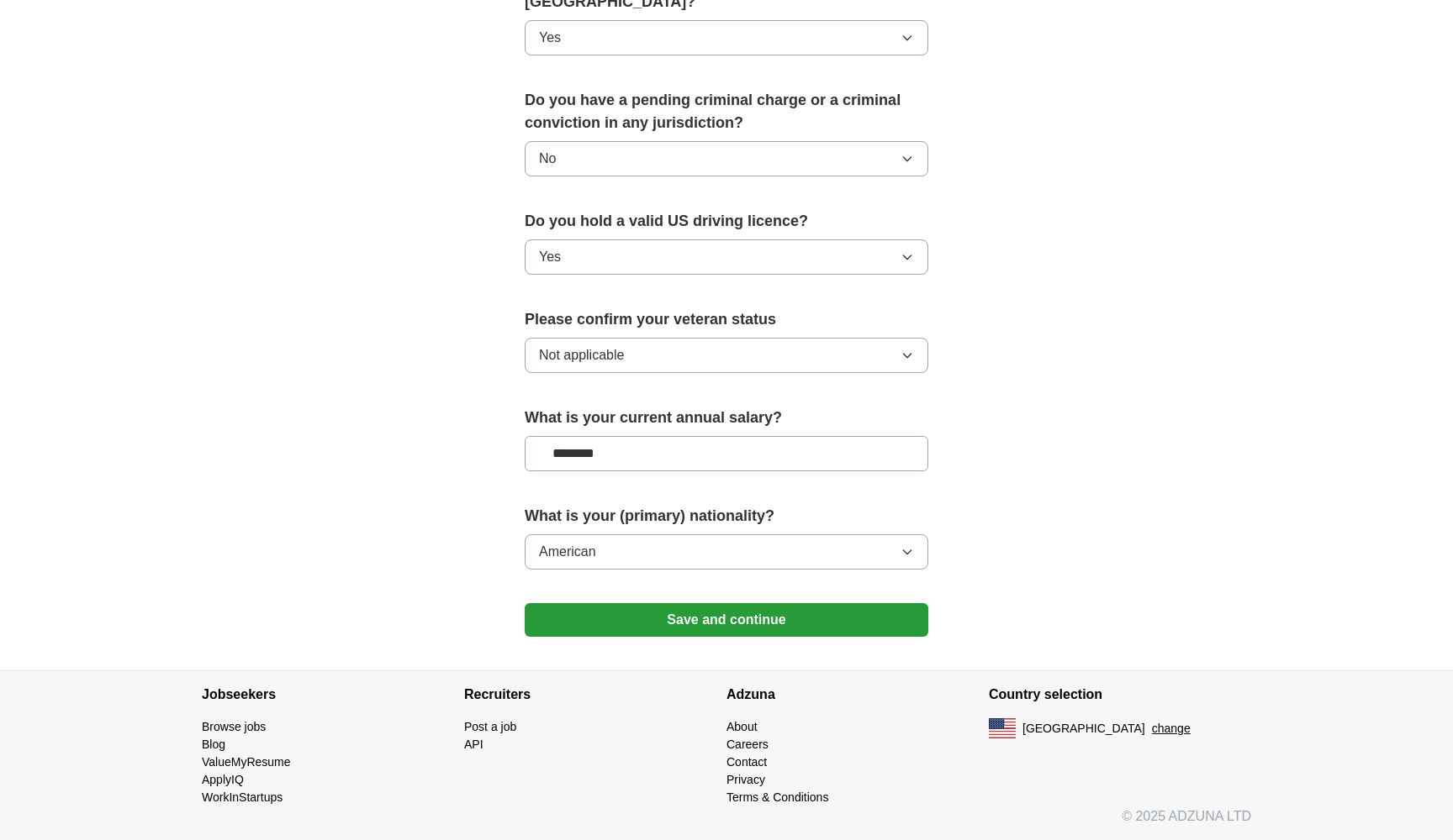
scroll to position [890, 0]
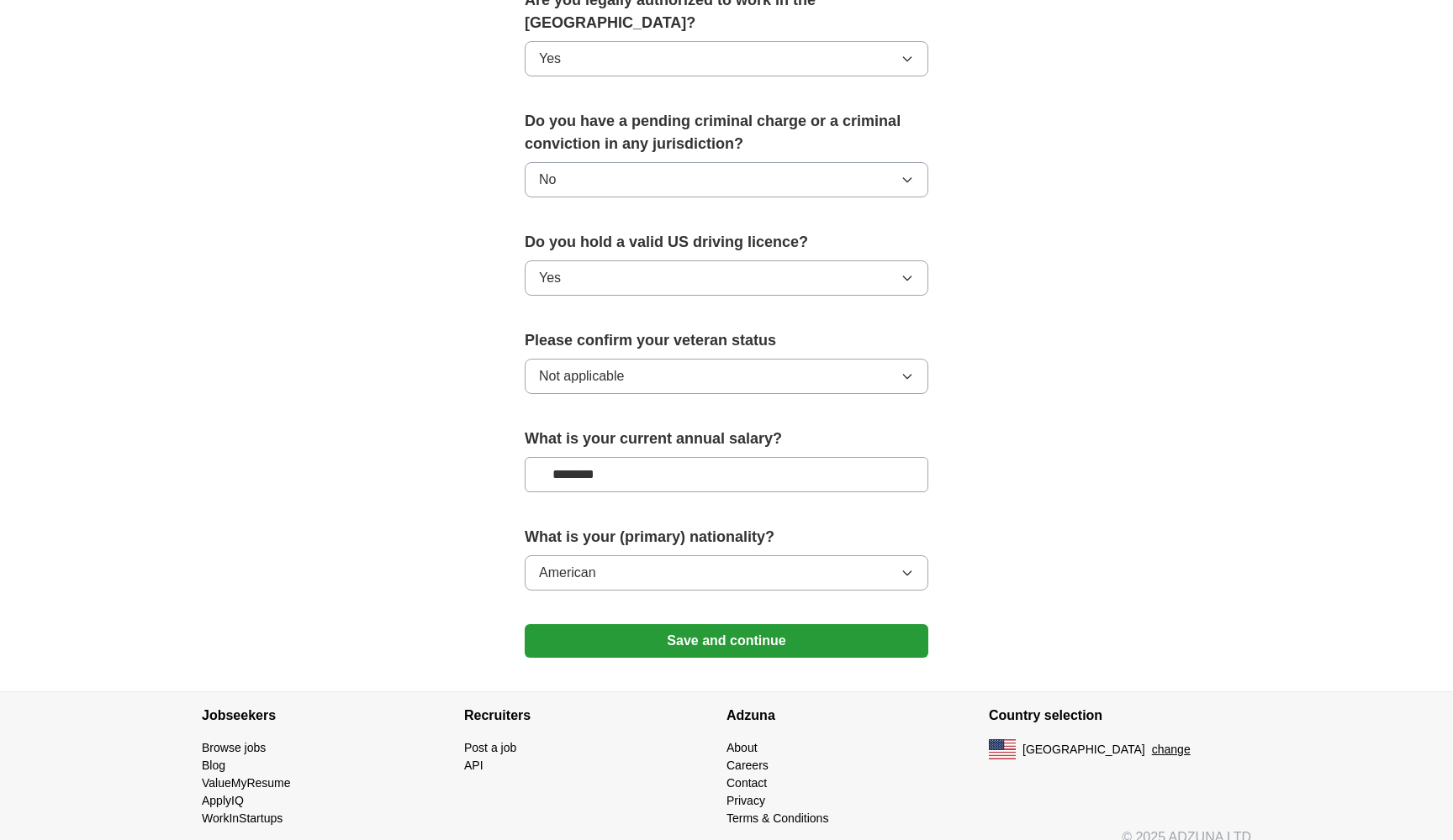
click at [698, 625] on button "Save and continue" at bounding box center [726, 641] width 403 height 34
